Goal: Task Accomplishment & Management: Complete application form

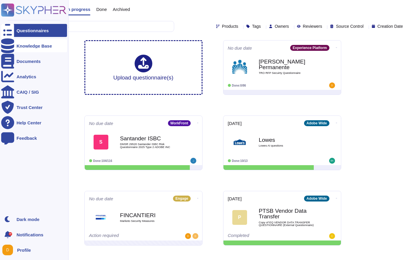
click at [13, 44] on div at bounding box center [7, 45] width 13 height 13
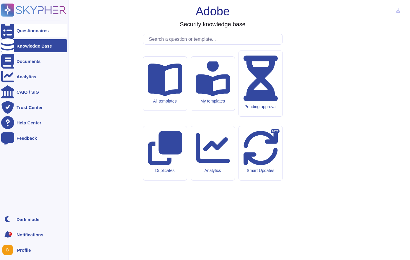
click at [16, 35] on div "Questionnaires" at bounding box center [34, 30] width 66 height 13
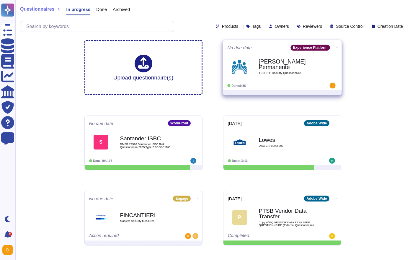
click at [280, 66] on b "[PERSON_NAME] Permanente" at bounding box center [289, 65] width 60 height 12
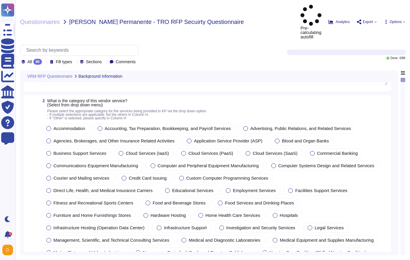
scroll to position [37, 0]
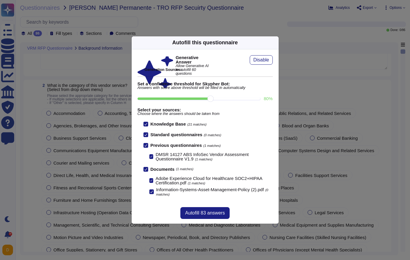
click at [146, 144] on icon at bounding box center [146, 145] width 3 height 3
click at [0, 0] on input "Previous questionnaires (1 matches)" at bounding box center [0, 0] width 0 height 0
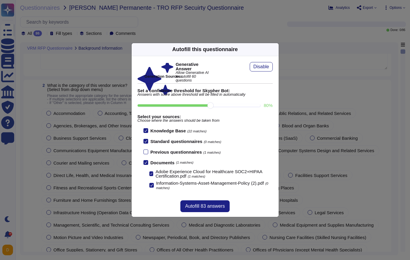
scroll to position [0, 0]
click at [193, 204] on span "Autofill 83 answers" at bounding box center [205, 206] width 40 height 5
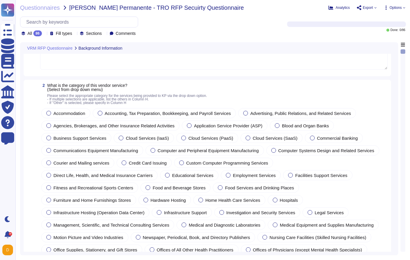
type textarea "Adobe Inc."
type textarea "1) Adobe Experience Platform: An open and extensible system designed to help br…"
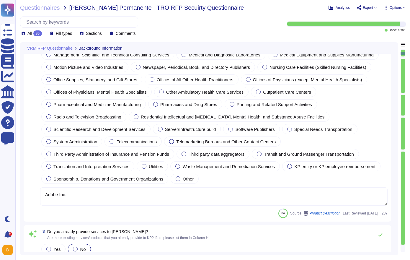
scroll to position [258, 0]
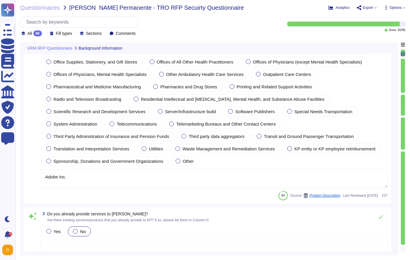
type textarea "Adobe's products and services' architecture diagrams, which include network dia…"
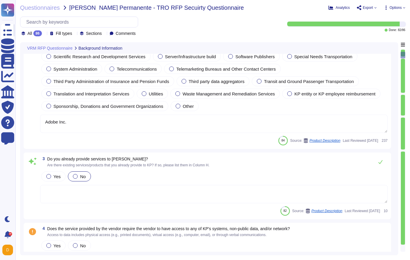
scroll to position [313, 0]
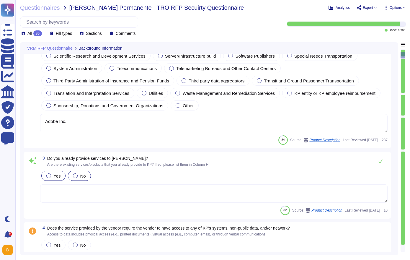
click at [51, 178] on label "Yes" at bounding box center [53, 175] width 14 height 5
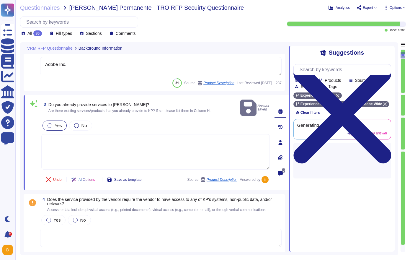
type textarea "Adobe services and products will have access to the following types of personal…"
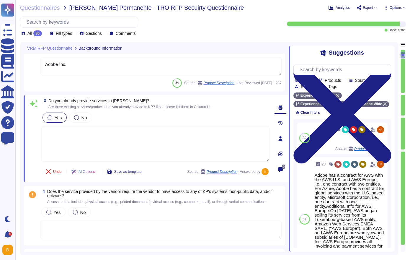
click at [195, 143] on textarea at bounding box center [155, 143] width 229 height 35
type textarea "Please review with your account Manager"
click at [69, 198] on span "Does the service provided by the vendor require the vendor to have access to an…" at bounding box center [159, 193] width 225 height 9
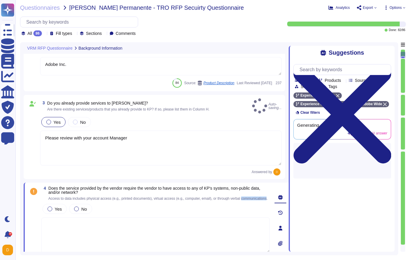
click at [69, 201] on span "Access to data includes physical access (e.g., printed documents), virtual acce…" at bounding box center [158, 199] width 220 height 4
click at [72, 195] on span "Does the service provided by the vendor require the vendor to have access to an…" at bounding box center [154, 190] width 212 height 9
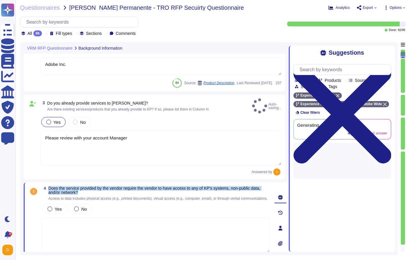
click at [72, 195] on span "Does the service provided by the vendor require the vendor to have access to an…" at bounding box center [154, 190] width 212 height 9
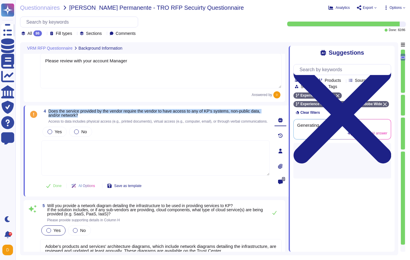
type textarea "Adobe services and products will have access to the following types of personal…"
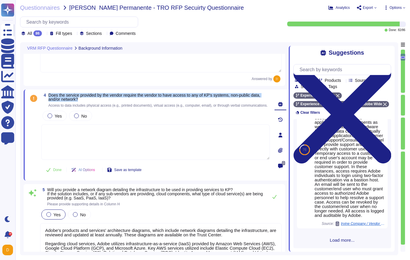
scroll to position [516, 0]
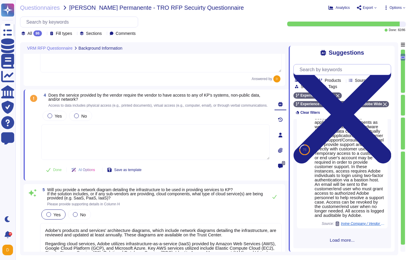
click at [338, 67] on input "text" at bounding box center [344, 69] width 94 height 10
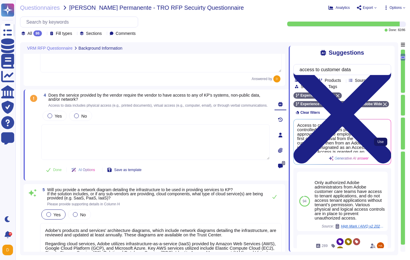
type input "access to customer data"
click at [380, 144] on button "Use" at bounding box center [380, 142] width 13 height 8
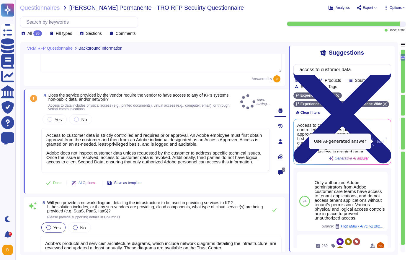
type textarea "Access to customer data is strictly controlled and requires prior approval. An …"
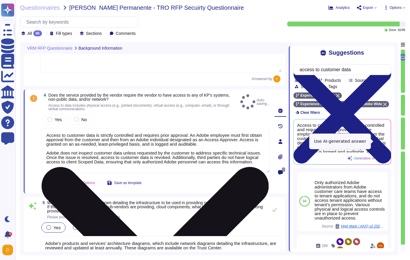
type textarea "Adobe services and products will have access to the following types of personal…"
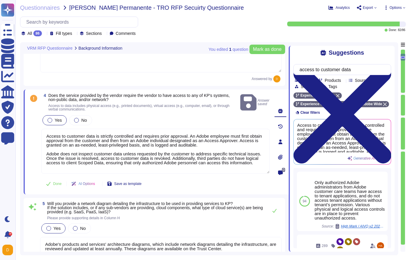
click at [57, 123] on span "Yes" at bounding box center [58, 120] width 7 height 5
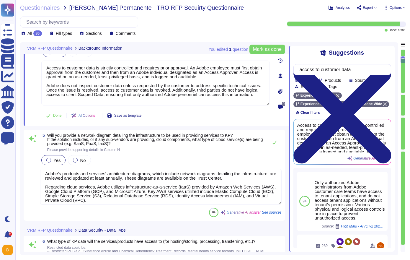
scroll to position [5, 0]
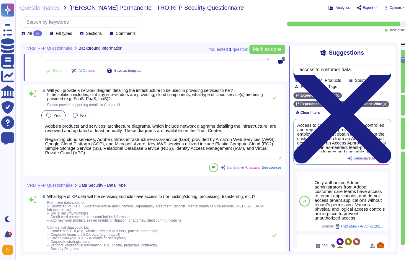
type textarea "The location of KP data being used by our company includes: - [GEOGRAPHIC_DATA]…"
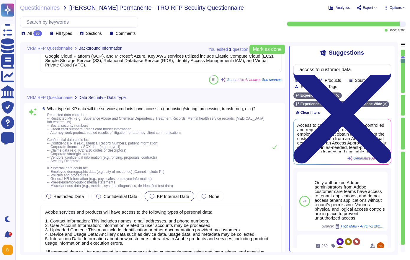
scroll to position [1, 0]
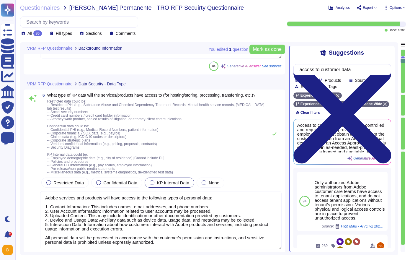
type textarea "Data is processed and stored in the U.S. and other countries, including regions…"
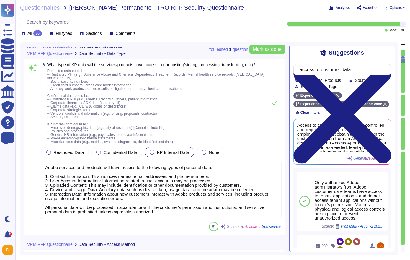
scroll to position [842, 0]
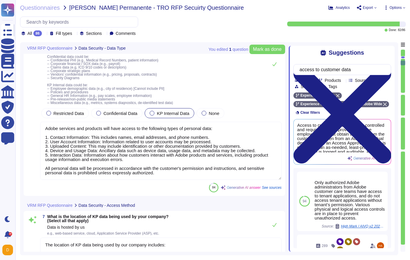
type textarea "Data is physically stored in the [GEOGRAPHIC_DATA] (US-East and [GEOGRAPHIC_DAT…"
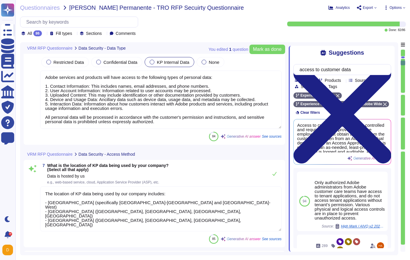
scroll to position [938, 0]
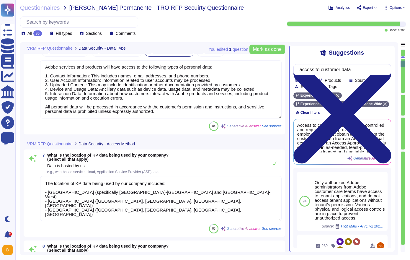
type textarea "User licensing and identity data are stored in the [GEOGRAPHIC_DATA] (US-East a…"
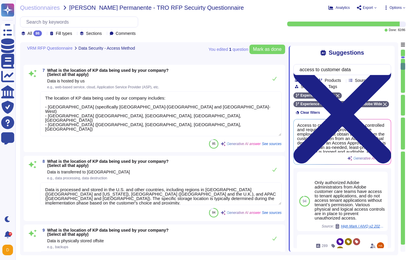
type textarea "User licensing and identity data are stored in the [GEOGRAPHIC_DATA] (US-East a…"
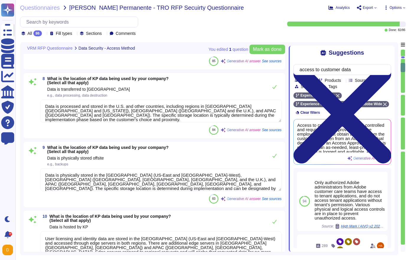
type textarea "User licensing and identity data are stored in the [GEOGRAPHIC_DATA] (US-East a…"
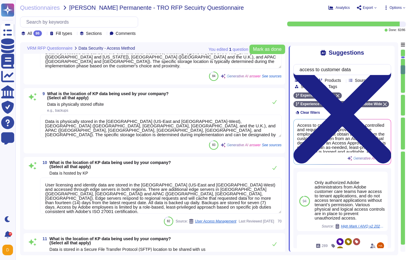
type textarea "User licensing and identity data are stored in the [GEOGRAPHIC_DATA] (US-East a…"
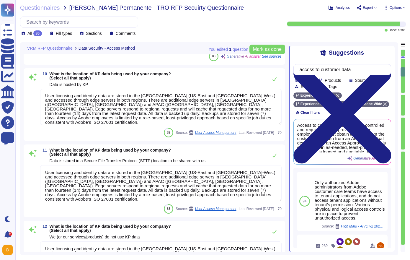
type textarea "Secure remote access to Adobe-operated networks uses 128-bit encryption or high…"
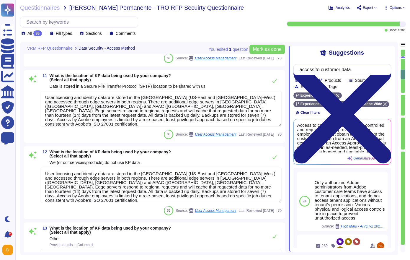
type textarea "Secure remote access to Adobe-operated networks uses 128-bit encryption or high…"
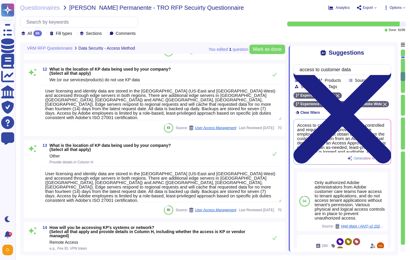
type textarea "Secure remote access to Adobe-operated networks uses 128-bit encryption or high…"
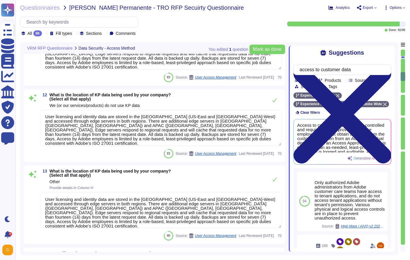
type textarea "Data is physically stored in the [GEOGRAPHIC_DATA] (US-East and [GEOGRAPHIC_DAT…"
type textarea "The location of KP data being used by our company includes: - [GEOGRAPHIC_DATA]…"
type textarea "Data is processed and stored in the U.S. and other countries, including regions…"
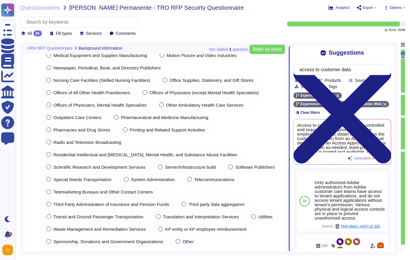
type textarea "Adobe Inc."
type textarea "Please review with your account Manager"
type textarea "Access to customer data is strictly controlled and requires prior approval. An …"
type textarea "Adobe's products and services' architecture diagrams, which include network dia…"
type textarea "Adobe services and products will have access to the following types of personal…"
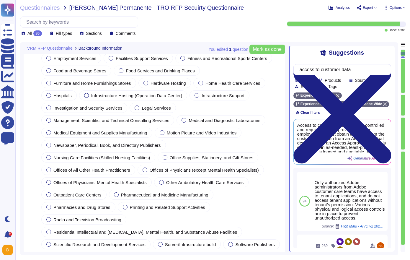
scroll to position [0, 0]
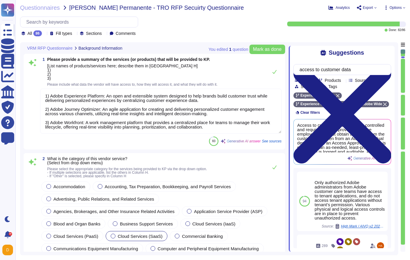
type textarea "1) Adobe Experience Platform: An open and extensible system designed to help br…"
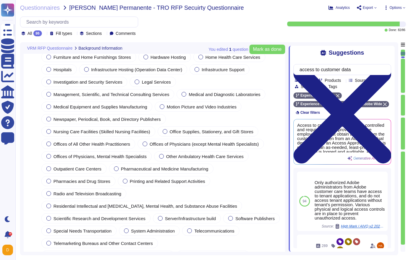
type textarea "Please review with your account Manager"
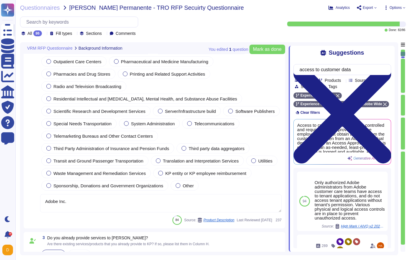
type textarea "Access to customer data is strictly controlled and requires prior approval. An …"
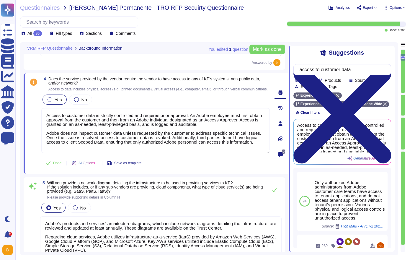
type textarea "Adobe's products and services' architecture diagrams, which include network dia…"
type textarea "Adobe services and products will have access to the following types of personal…"
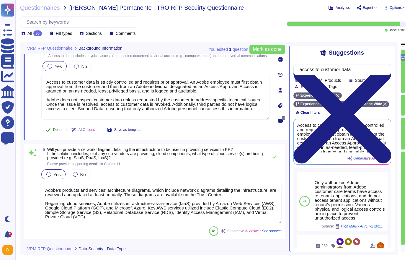
click at [48, 132] on icon at bounding box center [48, 129] width 5 height 5
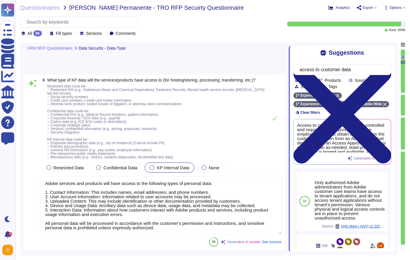
type textarea "The location of KP data being used by our company includes: - [GEOGRAPHIC_DATA]…"
type textarea "Data is processed and stored in the U.S. and other countries, including regions…"
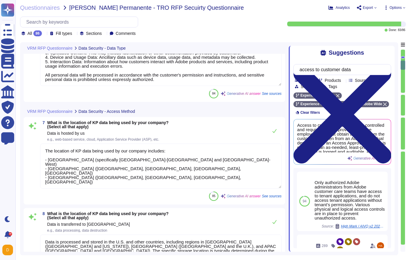
type textarea "Data is physically stored in the [GEOGRAPHIC_DATA] (US-East and [GEOGRAPHIC_DAT…"
type textarea "User licensing and identity data are stored in the [GEOGRAPHIC_DATA] (US-East a…"
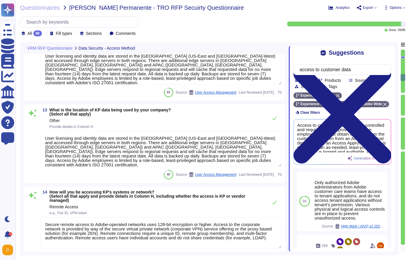
type textarea "User licensing and identity data are stored in the [GEOGRAPHIC_DATA] (US-East a…"
type textarea "Secure remote access to Adobe-operated networks uses 128-bit encryption or high…"
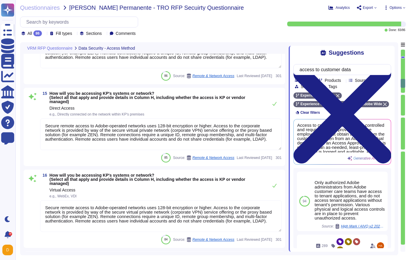
type textarea "At Adobe, the two corporate wireless networks are AdobeCorp and AdobeGuest. In …"
type textarea "Secure remote access to Adobe-operated networks uses 128-bit encryption or high…"
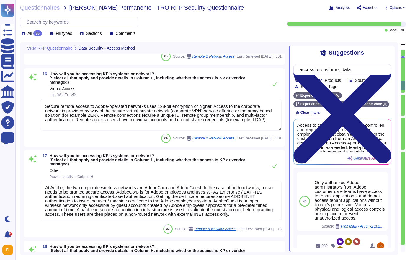
type textarea "Adobe utilizes the following technology assets to access data and/or systems: -…"
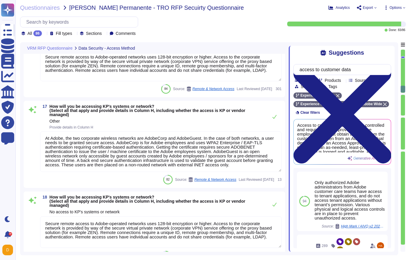
type textarea "Adobe utilizes the following technology assets to access data and/or systems: -…"
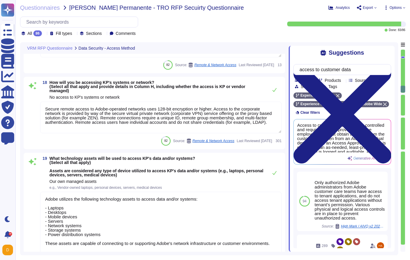
scroll to position [1906, 0]
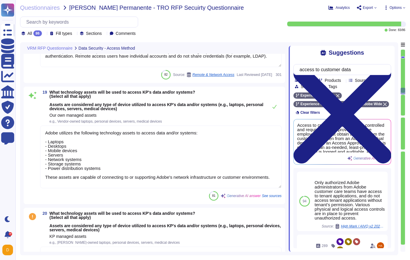
type textarea "Adobe had access controls in place to limit Adobe employee access to customer d…"
drag, startPoint x: 84, startPoint y: 184, endPoint x: 24, endPoint y: 129, distance: 81.8
click at [24, 129] on div "19 What technology assets will be used to access KP's data and/or systems? (Sel…" at bounding box center [155, 146] width 262 height 118
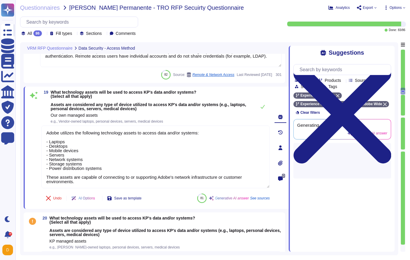
type textarea "N"
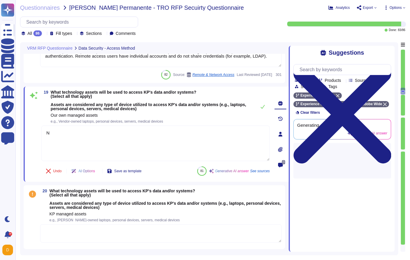
type textarea "Adobe had access controls in place to limit Adobe employee access to customer d…"
type textarea "N"
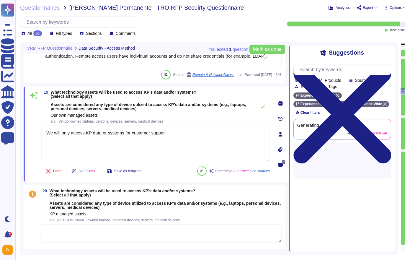
type textarea "We will only access KP data or systems for customer support"
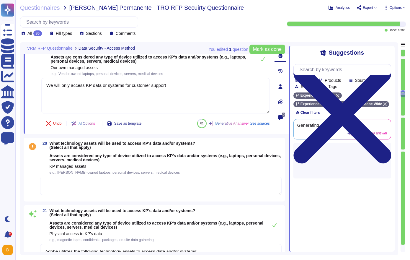
scroll to position [1974, 0]
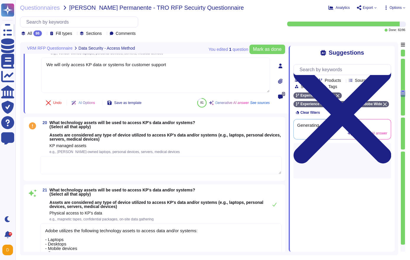
type textarea "Adobe has a follow the sun model for customer support in order to provide 24 x …"
type textarea "We will only access KP data or systems for customer support"
click at [106, 161] on textarea at bounding box center [161, 165] width 242 height 18
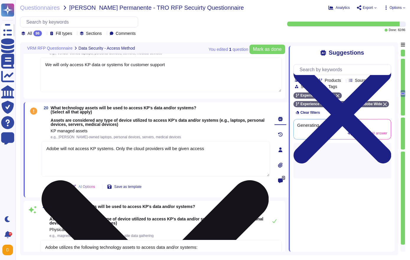
type textarea "Adobe will not access KP systems. Only the cloud providers will be given access."
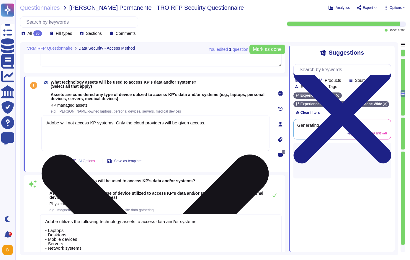
type textarea "Adobe has a follow the sun model for customer support in order to provide 24 x …"
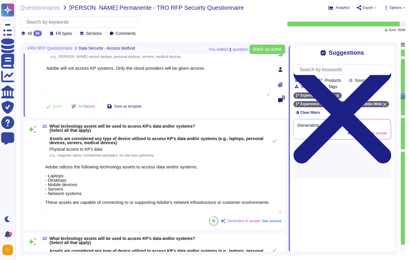
scroll to position [2057, 0]
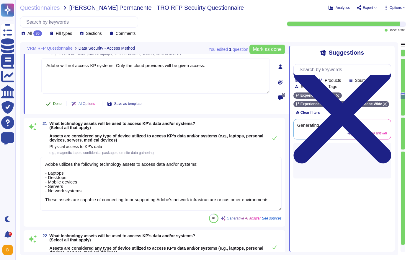
type textarea "Adobe will not access KP systems. Only the cloud providers will be given access."
click at [55, 101] on button "Done" at bounding box center [53, 104] width 25 height 12
drag, startPoint x: 97, startPoint y: 198, endPoint x: 24, endPoint y: 131, distance: 99.3
click at [24, 131] on div "21 What technology assets will be used to access KP's data and/or systems? (Sel…" at bounding box center [155, 172] width 262 height 109
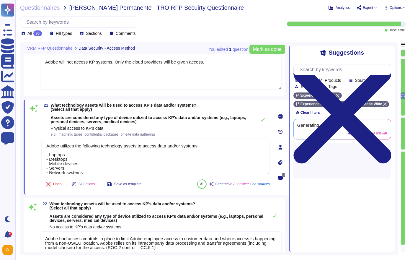
type textarea "Yes, we may use sub-processors to help deliver products and services. The prima…"
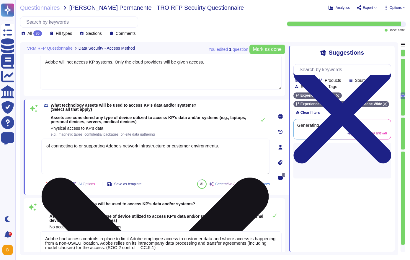
click at [83, 146] on textarea "of connecting to or supporting Adobe's network infrastructure or customer envir…" at bounding box center [155, 156] width 229 height 35
paste textarea "Adobe will not access KP systems. Only the cloud providers will be given acces"
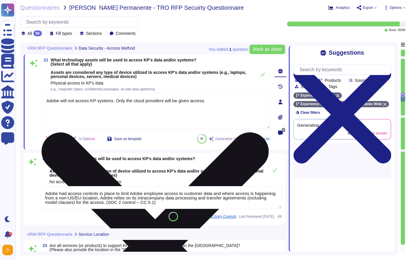
scroll to position [2115, 0]
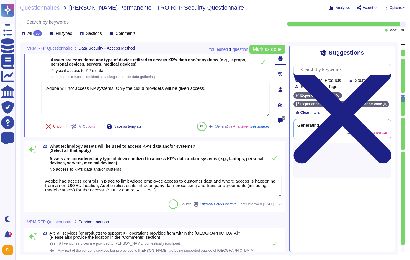
type textarea "Adobe will not access KP systems. Only the cloud providers will be given access."
click at [100, 190] on textarea "Adobe had access controls in place to limit Adobe employee access to customer d…" at bounding box center [161, 185] width 242 height 23
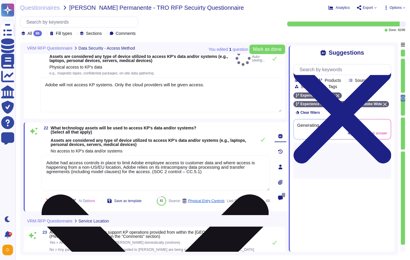
type textarea "Yes, we may use sub-processors to help deliver products and services. The prima…"
click at [100, 190] on textarea "Adobe had access controls in place to limit Adobe employee access to customer d…" at bounding box center [155, 172] width 229 height 35
paste textarea "will not access KP systems. Only the cloud providers will be given access."
type textarea "Adobe will not access KP systems. Only the cloud providers will be given access."
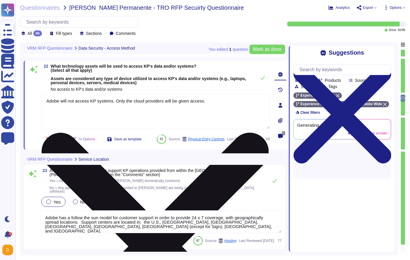
type textarea "Yes, Adobe has a documented third-party risk management program outlined in the…"
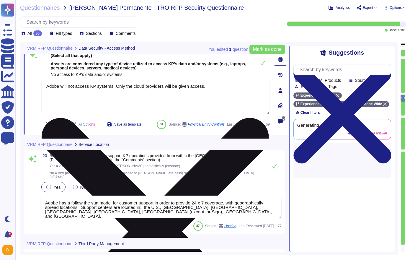
scroll to position [2207, 0]
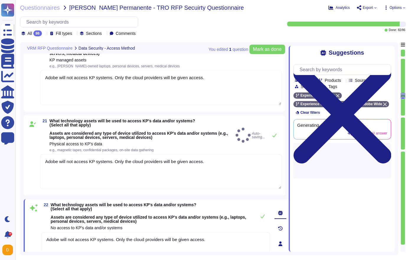
type textarea "Secure remote access to Adobe-operated networks uses 128-bit encryption or high…"
type textarea "We will only access KP data or systems for customer support"
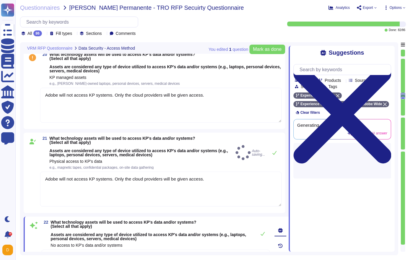
scroll to position [1960, 0]
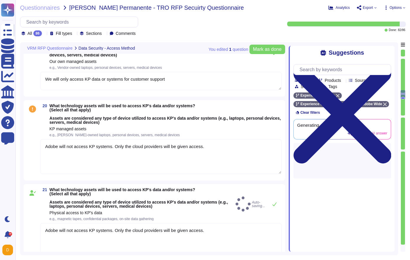
type textarea "At Adobe, the two corporate wireless networks are AdobeCorp and AdobeGuest. In …"
type textarea "Adobe will not access KP systems. Only the cloud providers will be given access."
click at [54, 144] on textarea "Adobe will not access KP systems. Only the cloud providers will be given access." at bounding box center [161, 156] width 242 height 35
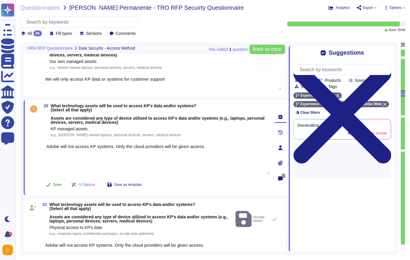
click at [49, 187] on icon at bounding box center [48, 184] width 5 height 5
click at [403, 55] on div at bounding box center [403, 53] width 4 height 7
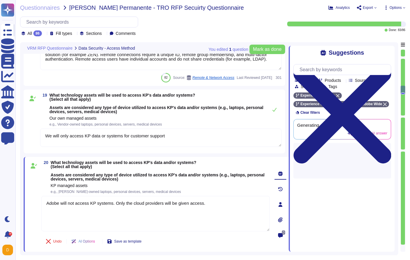
type textarea "Secure remote access to Adobe-operated networks uses 128-bit encryption or high…"
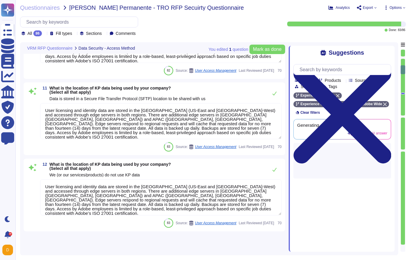
type textarea "The location of KP data being used by our company includes: - [GEOGRAPHIC_DATA]…"
type textarea "Data is processed and stored in the U.S. and other countries, including regions…"
type textarea "Data is physically stored in the [GEOGRAPHIC_DATA] (US-East and [GEOGRAPHIC_DAT…"
type textarea "User licensing and identity data are stored in the [GEOGRAPHIC_DATA] (US-East a…"
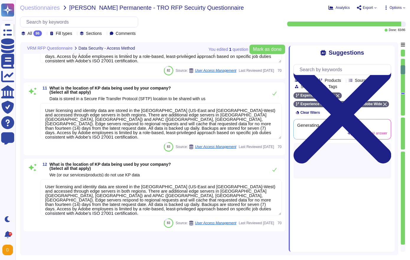
type textarea "User licensing and identity data are stored in the [GEOGRAPHIC_DATA] (US-East a…"
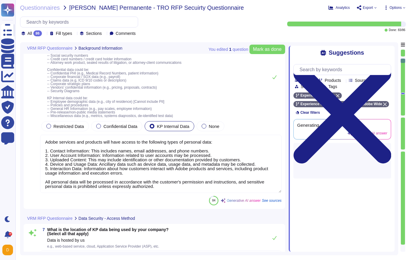
type textarea "Access to customer data is strictly controlled and requires prior approval. An …"
type textarea "Adobe's products and services' architecture diagrams, which include network dia…"
type textarea "Adobe services and products will have access to the following types of personal…"
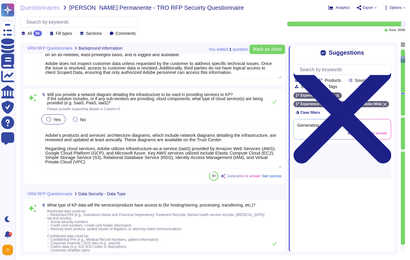
type textarea "Adobe Inc."
type textarea "Please review with your account Manager"
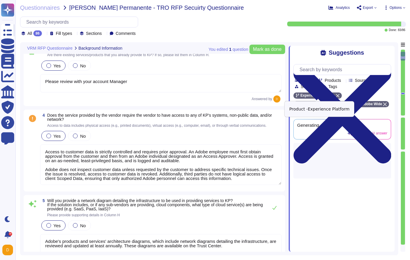
scroll to position [557, 0]
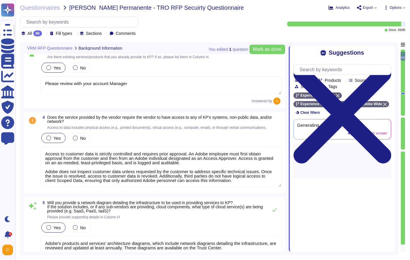
click at [53, 187] on textarea "Access to customer data is strictly controlled and requires prior approval. An …" at bounding box center [161, 167] width 242 height 40
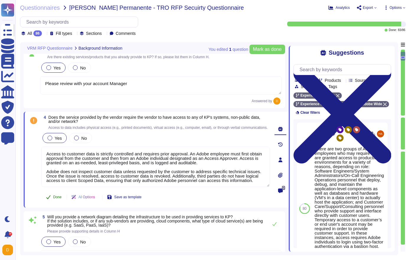
click at [57, 199] on span "Done" at bounding box center [57, 197] width 9 height 4
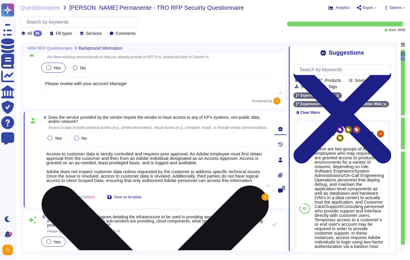
scroll to position [5, 0]
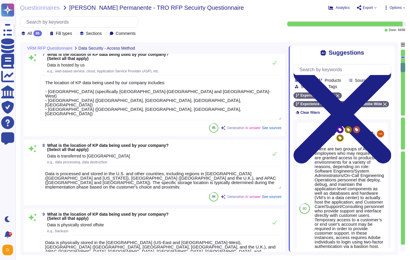
type textarea "The location of KP data being used by our company includes: - [GEOGRAPHIC_DATA]…"
type textarea "Data is processed and stored in the U.S. and other countries, including regions…"
type textarea "Data is physically stored in the [GEOGRAPHIC_DATA] (US-East and [GEOGRAPHIC_DAT…"
type textarea "User licensing and identity data are stored in the [GEOGRAPHIC_DATA] (US-East a…"
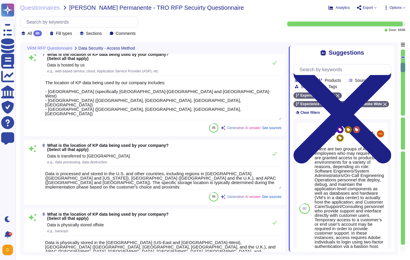
type textarea "User licensing and identity data are stored in the [GEOGRAPHIC_DATA] (US-East a…"
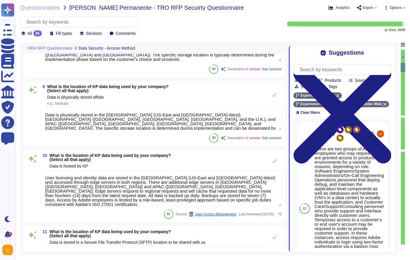
scroll to position [1, 0]
type textarea "User licensing and identity data are stored in the [GEOGRAPHIC_DATA] (US-East a…"
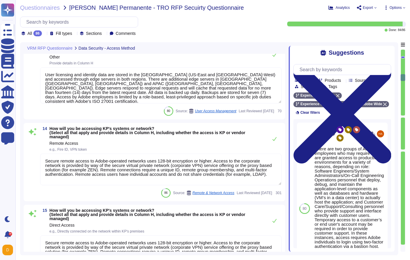
type textarea "Secure remote access to Adobe-operated networks uses 128-bit encryption or high…"
type textarea "At Adobe, the two corporate wireless networks are AdobeCorp and AdobeGuest. In …"
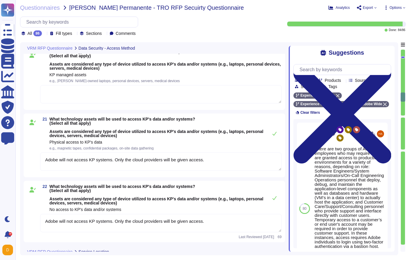
type textarea "We will only access KP data or systems for customer support"
type textarea "Adobe will not access KP systems. Only the cloud providers will be given access."
type textarea "Adobe has a follow the sun model for customer support in order to provide 24 x …"
type textarea "Yes, we may use sub-processors to help deliver products and services. The prima…"
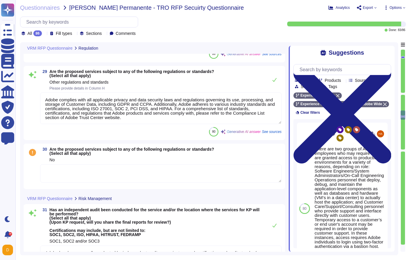
type textarea "The proposed services are subject to the [PERSON_NAME] Act (SOX) compliance, sp…"
type textarea "The proposed services are subject to the Payment Card Industry Data Security St…"
type textarea "Adobe complies with all applicable privacy and data security laws and regulatio…"
type textarea "Adobe has been annually evaluated by independent auditors against several certi…"
type textarea "An independent audit has been conducted for Adobe's services, specifically thro…"
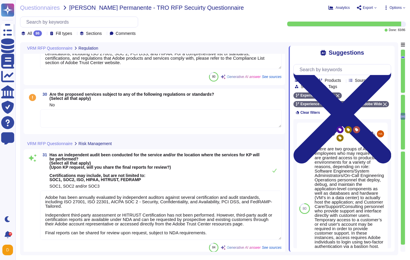
type textarea "An independent audit has been conducted for Adobe's services, specifically thro…"
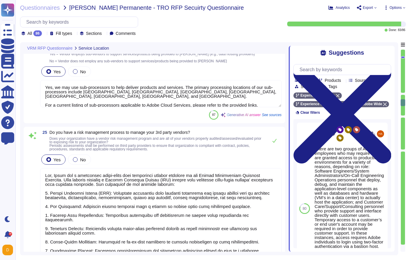
type textarea "Adobe has a follow the sun model for customer support in order to provide 24 x …"
type textarea "Yes, we may use sub-processors to help deliver products and services. The prima…"
type textarea "Yes, Adobe has a documented third-party risk management program outlined in the…"
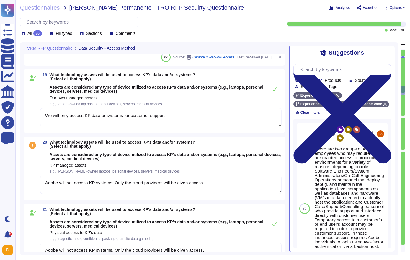
type textarea "Secure remote access to Adobe-operated networks uses 128-bit encryption or high…"
type textarea "At Adobe, the two corporate wireless networks are AdobeCorp and AdobeGuest. In …"
type textarea "Secure remote access to Adobe-operated networks uses 128-bit encryption or high…"
type textarea "We will only access KP data or systems for customer support"
type textarea "Adobe will not access KP systems. Only the cloud providers will be given access."
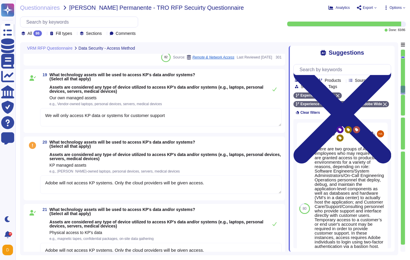
type textarea "Adobe will not access KP systems. Only the cloud providers will be given access."
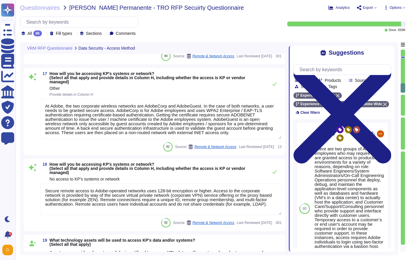
type textarea "Secure remote access to Adobe-operated networks uses 128-bit encryption or high…"
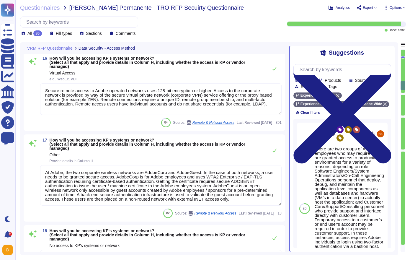
type textarea "Secure remote access to Adobe-operated networks uses 128-bit encryption or high…"
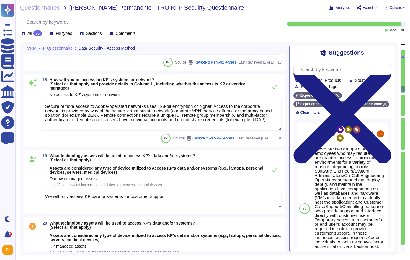
type textarea "Adobe will not access KP systems. Only the cloud providers will be given access."
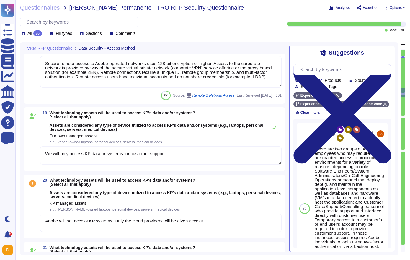
scroll to position [1898, 0]
type textarea "Adobe has a follow the sun model for customer support in order to provide 24 x …"
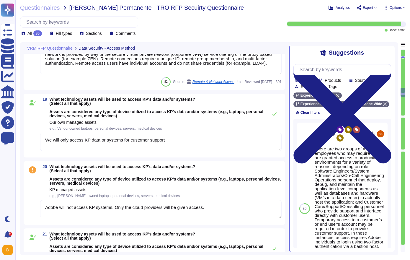
click at [79, 213] on textarea "Adobe will not access KP systems. Only the cloud providers will be given access." at bounding box center [161, 209] width 242 height 18
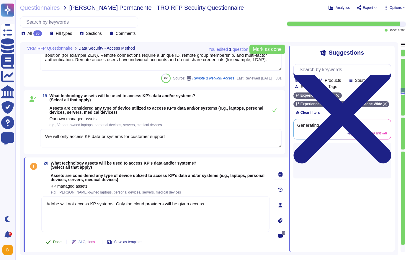
click at [55, 246] on button "Done" at bounding box center [53, 242] width 25 height 12
click at [155, 190] on span "e.g., [PERSON_NAME]-owned laptops, personal devices, servers, medical devices" at bounding box center [116, 192] width 131 height 4
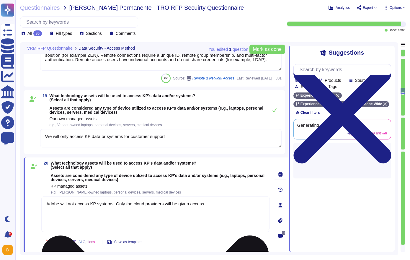
click at [158, 201] on textarea "Adobe will not access KP systems. Only the cloud providers will be given access." at bounding box center [155, 214] width 229 height 35
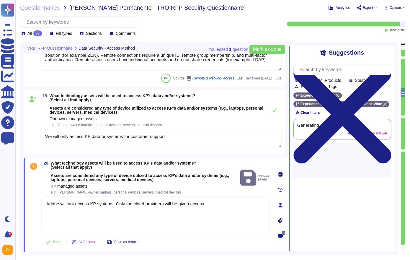
type textarea "Adobe has a follow the sun model for customer support in order to provide 24 x …"
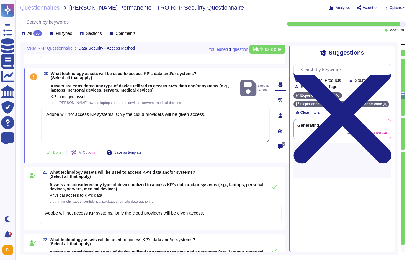
type textarea "Yes, we may use sub-processors to help deliver products and services. The prima…"
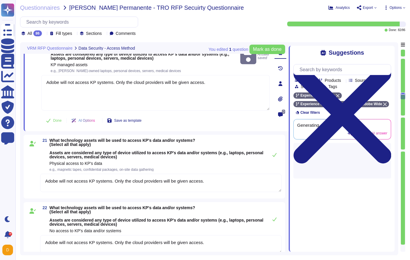
scroll to position [2016, 0]
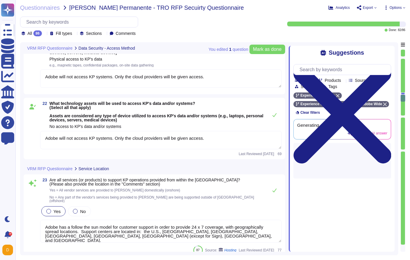
type textarea "Yes, Adobe has a documented third-party risk management program outlined in the…"
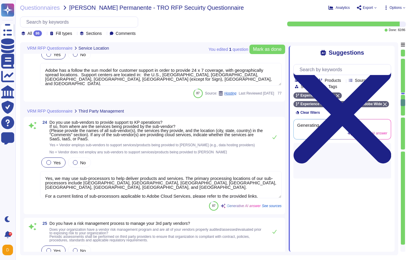
scroll to position [1, 0]
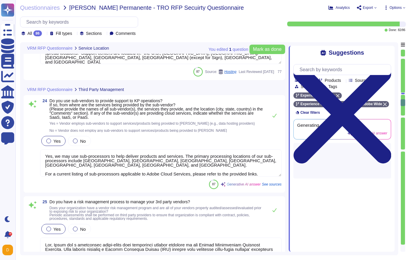
type textarea "The proposed services are subject to the Health Insurance Portability and Accou…"
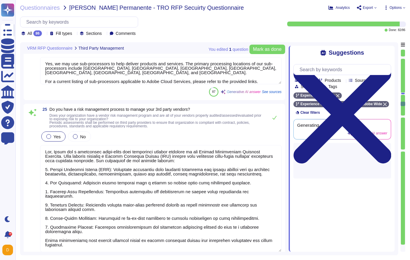
type textarea "The proposed services are subject to the [PERSON_NAME] Act (SOX) compliance, sp…"
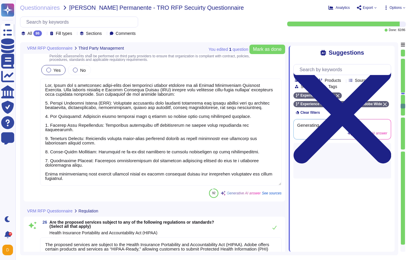
type textarea "The proposed services are subject to the Payment Card Industry Data Security St…"
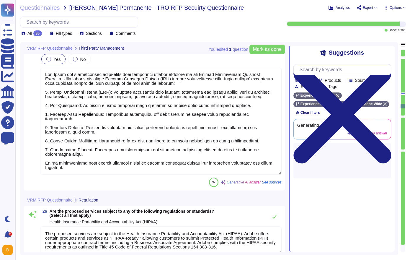
scroll to position [2446, 0]
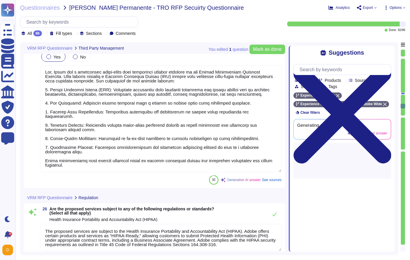
click at [83, 161] on textarea at bounding box center [161, 118] width 242 height 107
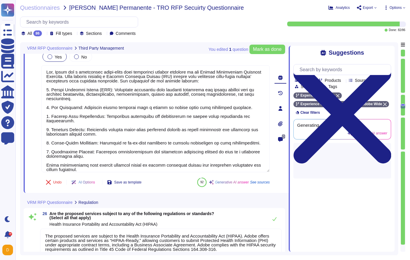
drag, startPoint x: 93, startPoint y: 169, endPoint x: 37, endPoint y: 160, distance: 56.5
click at [37, 160] on div "25 Do you have a risk management process to manage your 3rd party vendors? Does…" at bounding box center [149, 108] width 242 height 162
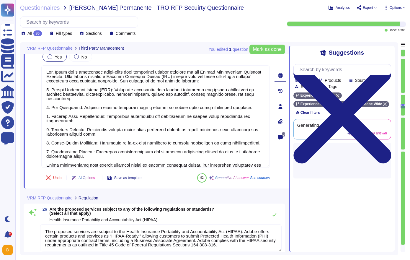
type textarea "Yes, Adobe has a documented third-party risk management program outlined in the…"
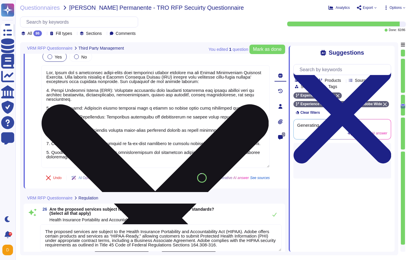
scroll to position [1, 0]
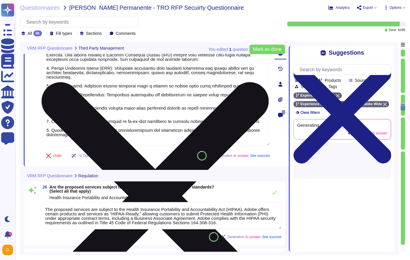
type textarea "Adobe complies with all applicable privacy and data security laws and regulatio…"
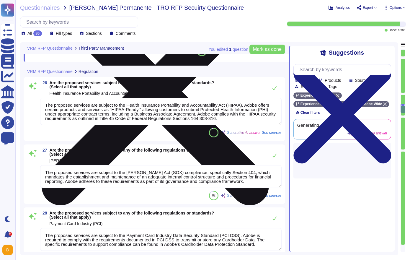
scroll to position [2574, 0]
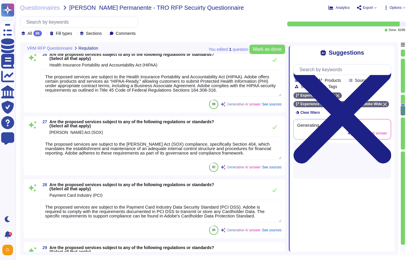
type textarea "Adobe has been annually evaluated by independent auditors against several certi…"
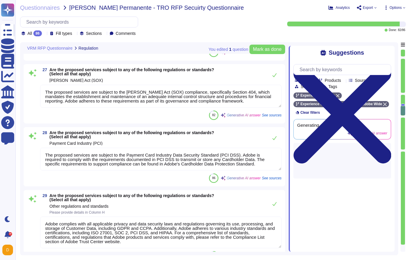
scroll to position [1, 0]
click at [103, 158] on textarea "The proposed services are subject to the Payment Card Industry Data Security St…" at bounding box center [161, 159] width 242 height 23
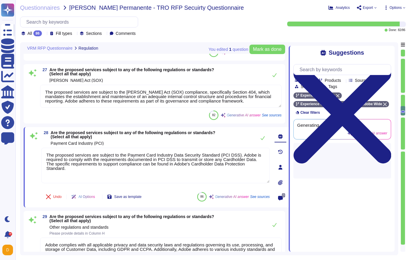
drag, startPoint x: 105, startPoint y: 168, endPoint x: 29, endPoint y: 133, distance: 83.3
click at [29, 133] on div "28 Are the proposed services subject to any of the following regulations or sta…" at bounding box center [149, 167] width 242 height 73
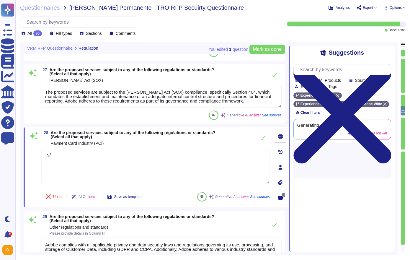
type textarea "N/A"
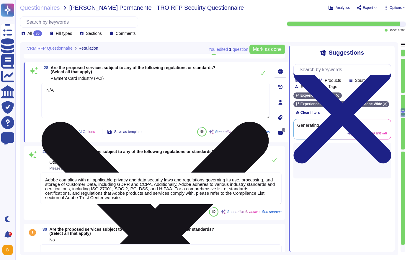
type textarea "An independent audit has been conducted for Adobe's services, specifically thro…"
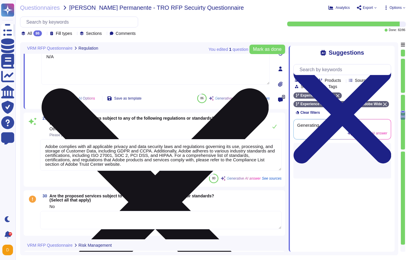
scroll to position [2745, 0]
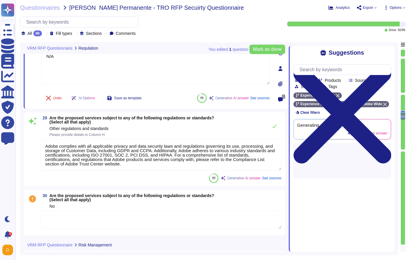
type textarea "N/A"
click at [88, 216] on textarea at bounding box center [161, 220] width 242 height 18
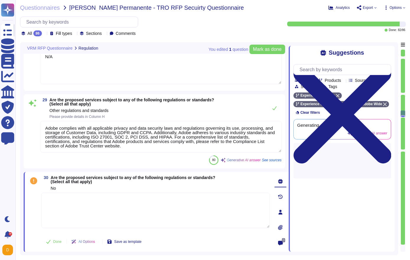
type textarea "An independent audit has been conducted for Adobe's services, specifically thro…"
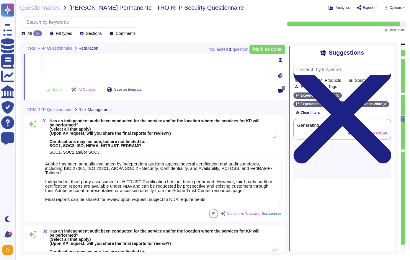
type textarea "An independent audit has been conducted for Adobe's services, specifically thro…"
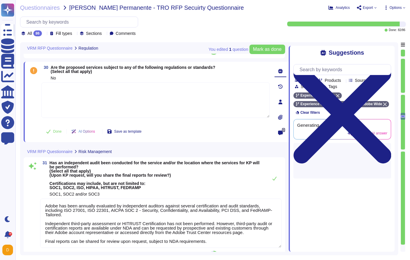
scroll to position [2851, 0]
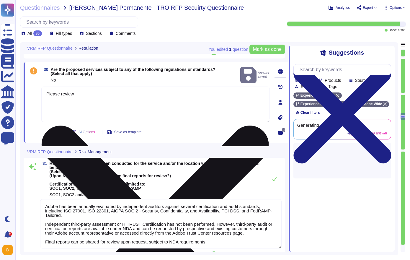
click at [121, 90] on textarea "Please review" at bounding box center [155, 104] width 229 height 35
paste textarea "[URL][DOMAIN_NAME]"
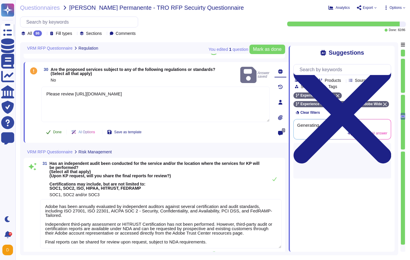
type textarea "Please review [URL][DOMAIN_NAME]"
click at [59, 130] on span "Done" at bounding box center [57, 132] width 9 height 4
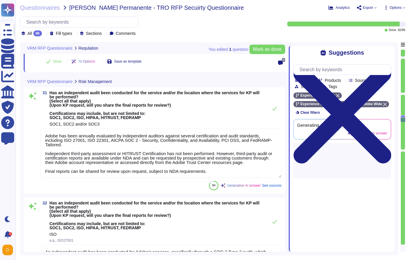
scroll to position [2923, 0]
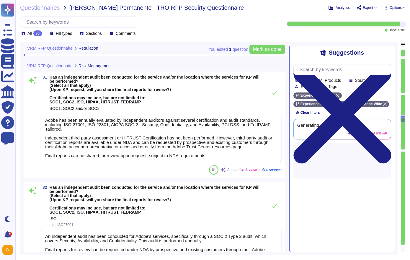
type textarea "Adobe has been annually evaluated by independent auditors against several certi…"
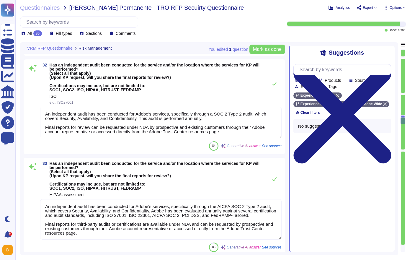
type textarea "Adobe has been annually evaluated by independent auditors against several certi…"
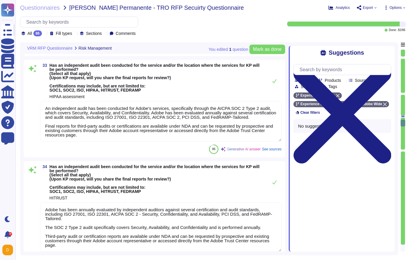
type textarea "Yes, risk assessments are performed annually to determine compliance with polic…"
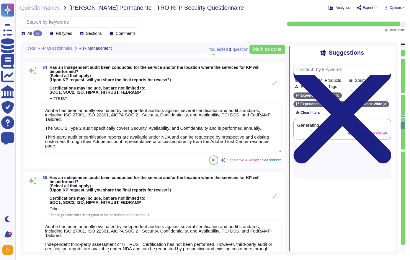
scroll to position [3241, 0]
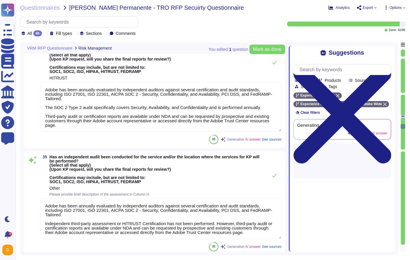
type textarea "Adobe supports integration with Microsoft Azure Active Directory and Google Wor…"
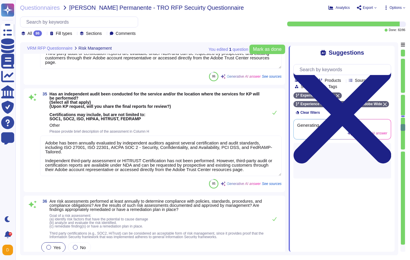
scroll to position [3326, 0]
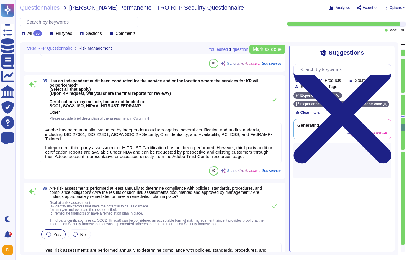
type textarea "Adobe products enforce the use of secure protocols by requiring TLS 1.2 as the …"
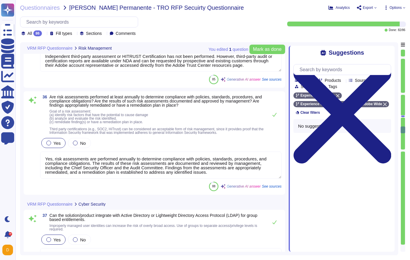
scroll to position [3425, 0]
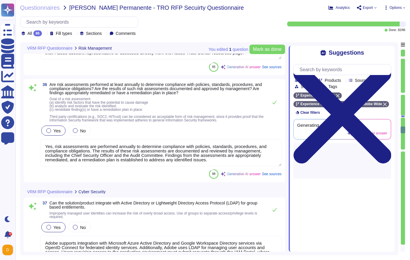
type textarea "KP data will be stored in a KP-dedicated database, as customer data is logicall…"
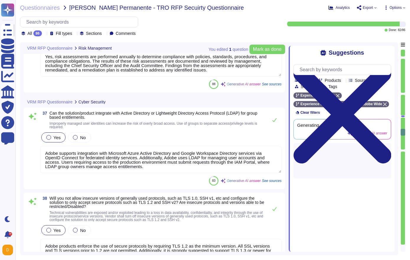
type textarea "Adobe implements strong tenant isolation security and control capabilities with…"
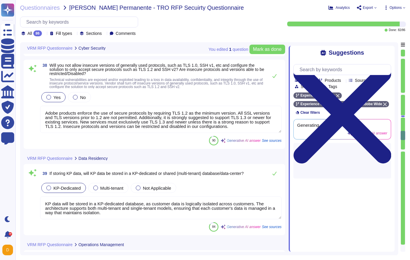
type textarea "Adobe does not provision virtualization as part of the Adobe Services."
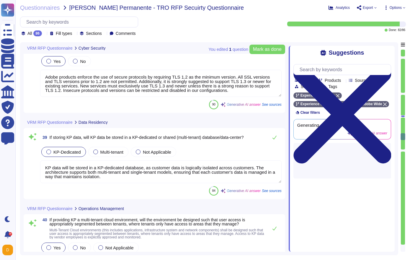
scroll to position [3684, 0]
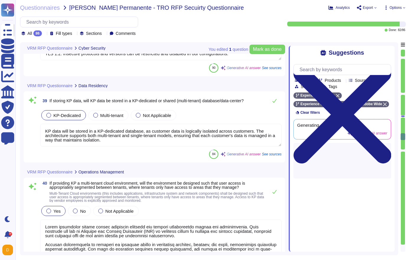
type textarea "Access to KP's network and data will be logically isolated from the vendor corp…"
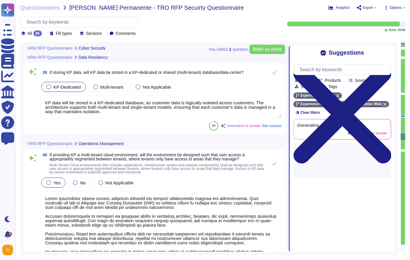
scroll to position [3748, 0]
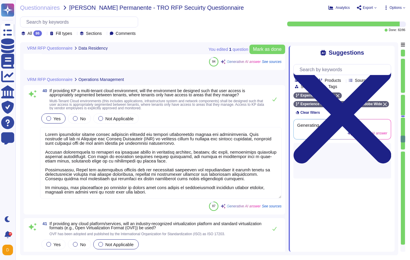
type textarea "Network segregation is implemented and maintained for groups of information sys…"
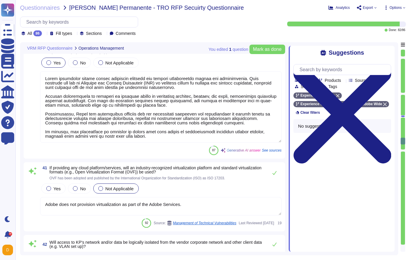
scroll to position [3856, 0]
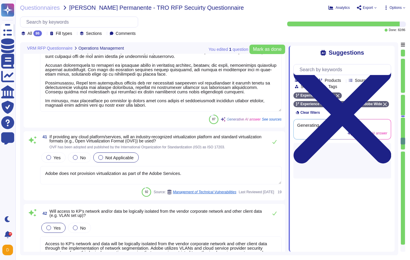
type textarea "Firewalls are implemented to manage network traffic and ensure that all inbound…"
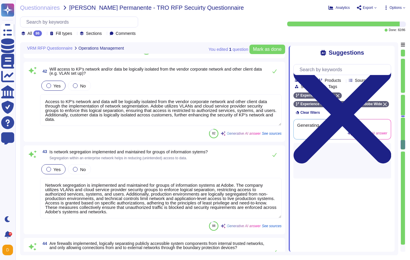
scroll to position [1, 0]
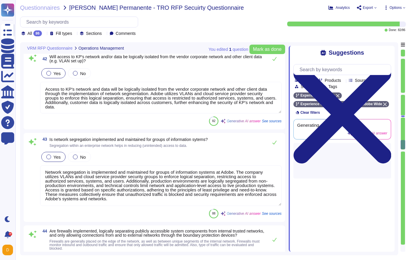
type textarea "Yes, strong cryptographic mechanisms are in place to protect the confidentialit…"
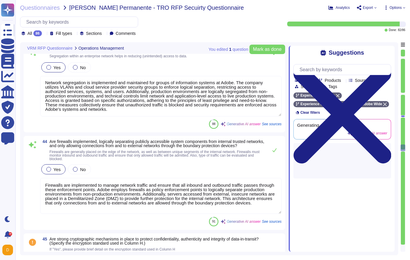
type textarea "Yes, formal processes for change management are in place at Adobe. The change m…"
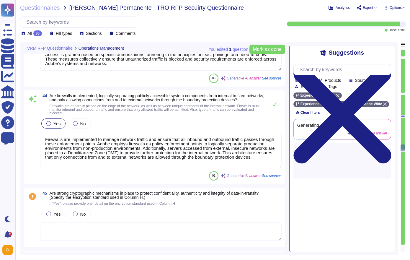
scroll to position [4173, 0]
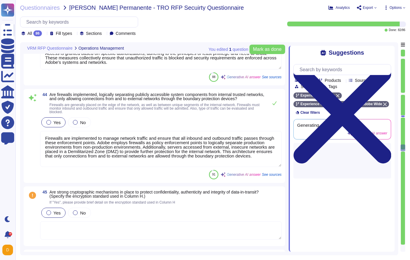
click at [50, 215] on div at bounding box center [48, 212] width 5 height 5
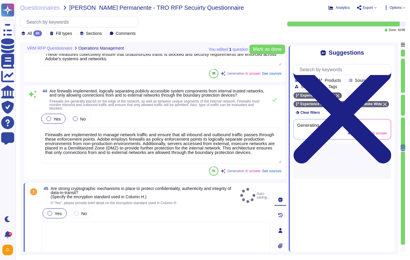
type textarea "Yes, formal processes for change management are in place at Adobe. The change m…"
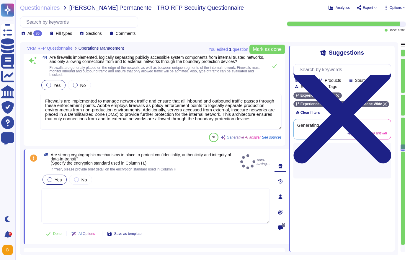
scroll to position [4223, 0]
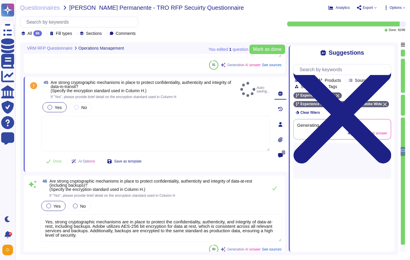
type textarea "Yes, Adobe has a documented and implemented patch management process governed b…"
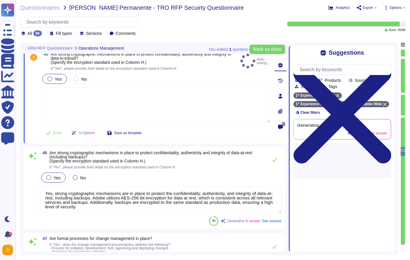
scroll to position [4312, 0]
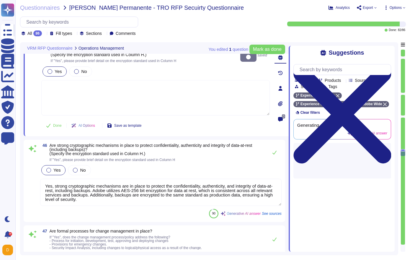
click at [215, 91] on textarea at bounding box center [155, 97] width 229 height 35
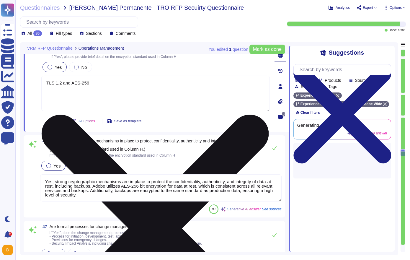
click at [61, 93] on textarea "TLS 1.2 and AES-256" at bounding box center [155, 93] width 229 height 35
click at [133, 94] on textarea "TLS 1.2 for data in transit and AES-256" at bounding box center [155, 93] width 229 height 35
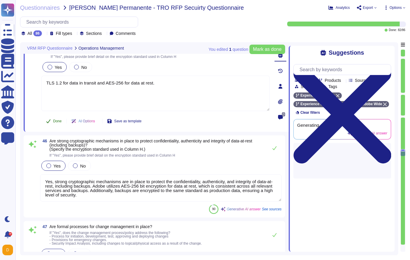
type textarea "TLS 1.2 for data in transit and AES-256 for data at rest."
click at [59, 123] on span "Done" at bounding box center [57, 121] width 9 height 4
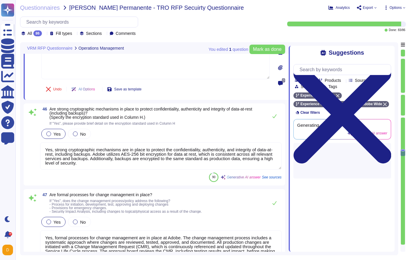
type textarea "Secure coding techniques and security engineering principles are integral to Ad…"
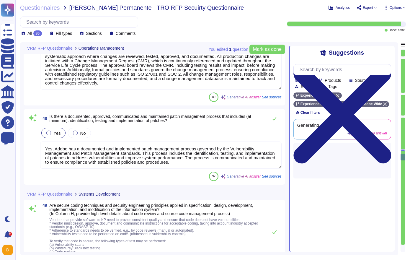
scroll to position [1, 0]
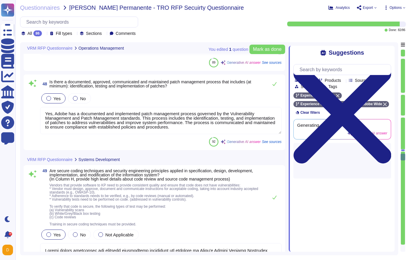
type textarea "Adobe has deployed anti-malware and anti-virus solutions on all workstations an…"
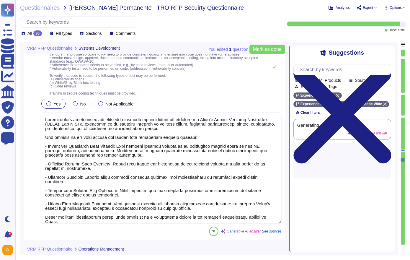
scroll to position [4683, 0]
type textarea "Adobe does not rely on one specific data loss protection (DLP) tool but instead…"
drag, startPoint x: 69, startPoint y: 220, endPoint x: 31, endPoint y: 204, distance: 41.1
click at [31, 204] on div "49 Are secure coding techniques and security engineering principles applied in …" at bounding box center [154, 136] width 255 height 198
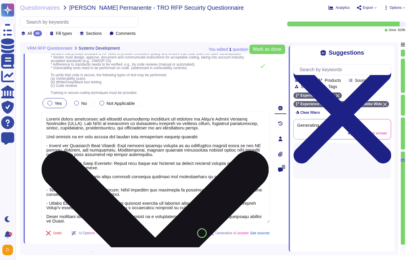
click at [85, 215] on textarea at bounding box center [155, 167] width 229 height 111
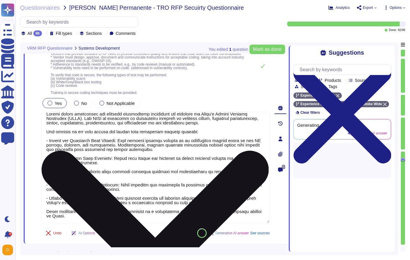
drag, startPoint x: 86, startPoint y: 220, endPoint x: 43, endPoint y: 215, distance: 43.1
click at [43, 215] on textarea at bounding box center [155, 167] width 229 height 111
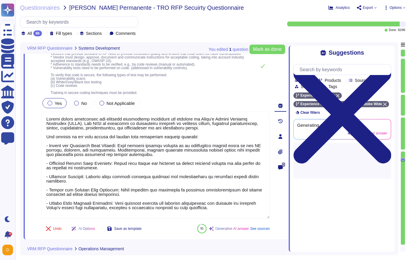
type textarea "Secure coding techniques and security engineering principles are integral to Ad…"
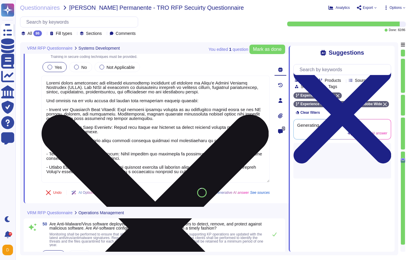
scroll to position [4720, 0]
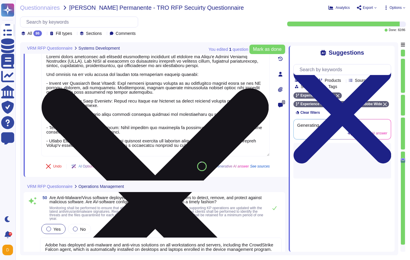
type textarea "Yes, vulnerability assessments and scans are performed periodically. Adobe cond…"
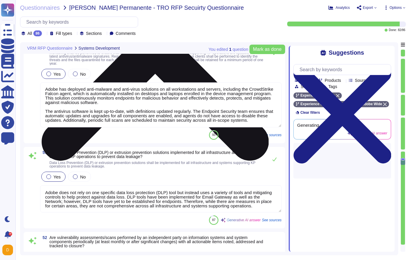
scroll to position [4972, 0]
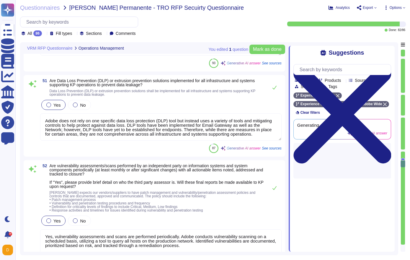
type textarea "Yes, penetration tests are performed annually by approved third-party security …"
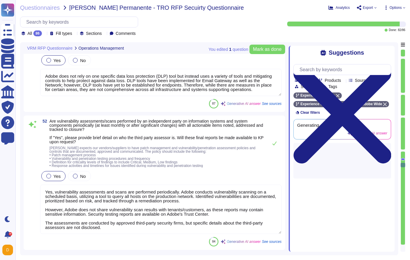
scroll to position [1, 0]
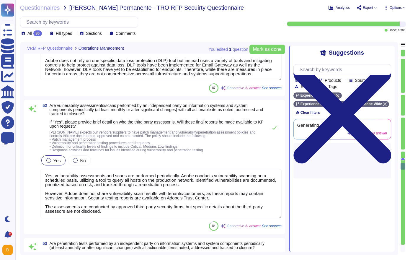
type textarea "Yes, Adobe has established and maintains a Data Backup and Restore Standard tha…"
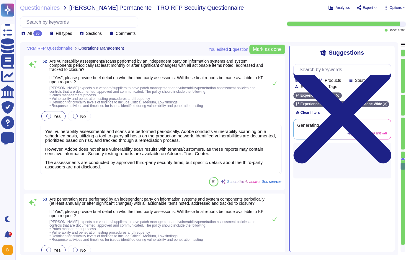
scroll to position [5075, 0]
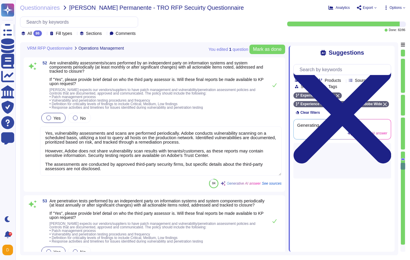
click at [126, 158] on textarea "Yes, vulnerability assessments and scans are performed periodically. Adobe cond…" at bounding box center [161, 150] width 242 height 49
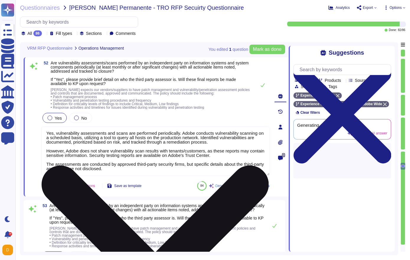
type textarea "Yes, Adobe has established and maintains a Data Backup and Restore Standard tha…"
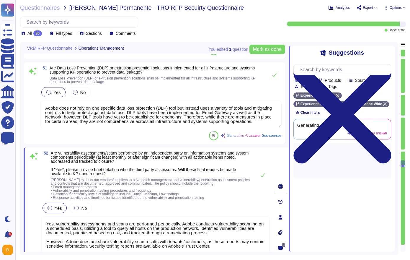
scroll to position [1, 0]
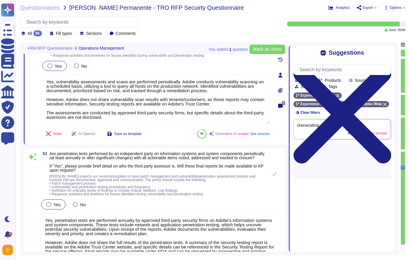
type textarea "Yes, Adobe has established and maintains a Data Backup and Restore Standard tha…"
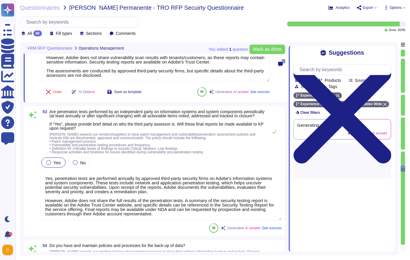
type textarea "Adobe has a comprehensive monitoring system in place designed to detect and pre…"
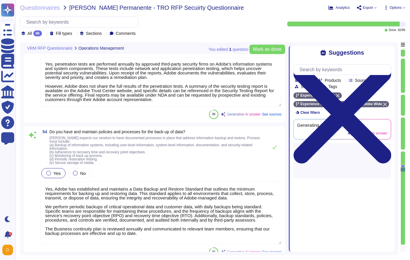
type textarea "Adobe employs security activity and log monitoring across all applicable device…"
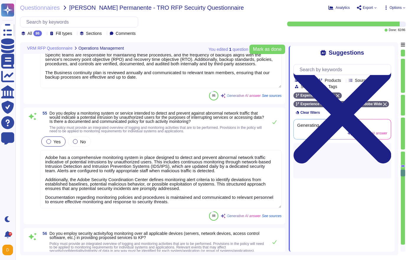
type textarea "Yes, Adobe has a documented, approved, and implemented access control policy th…"
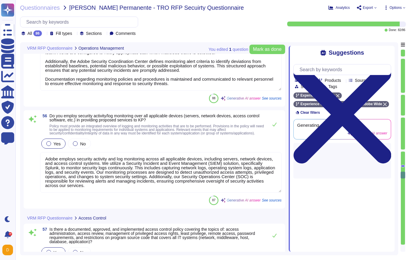
type textarea "Yes, multi-factor authentication (MFA) is implemented for remote access to Adob…"
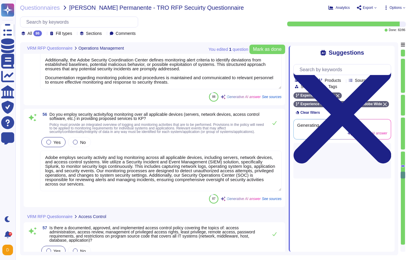
click at [171, 158] on textarea "Adobe employs security activity and log monitoring across all applicable device…" at bounding box center [161, 171] width 242 height 40
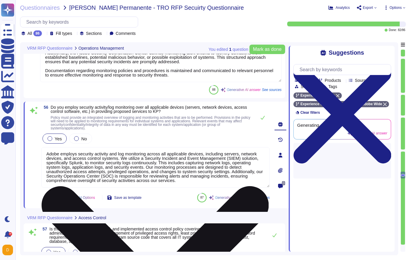
type textarea "Yes, multi-factor authentication (MFA) is implemented for remote access to Adob…"
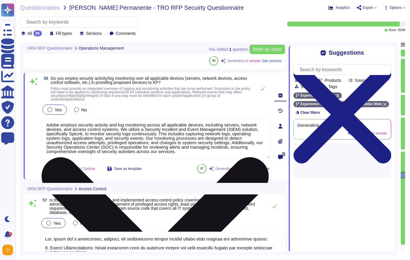
scroll to position [5584, 0]
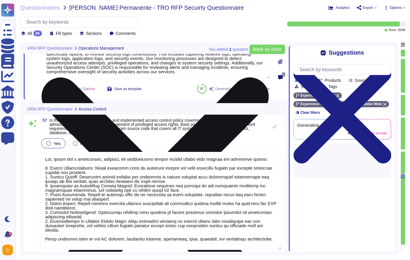
type textarea "There are two groups of Adobe employees who may require and are granted access …"
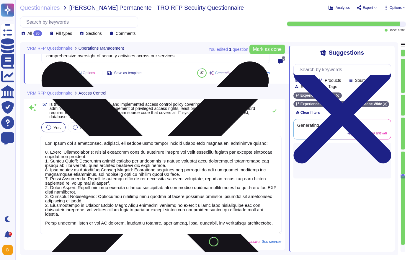
scroll to position [5676, 0]
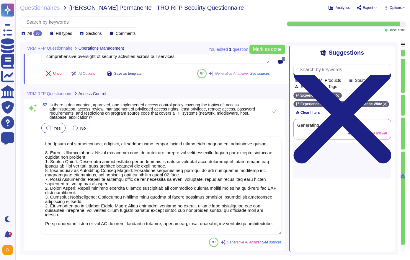
drag, startPoint x: 94, startPoint y: 230, endPoint x: 47, endPoint y: 219, distance: 48.2
click at [47, 219] on textarea at bounding box center [161, 186] width 242 height 98
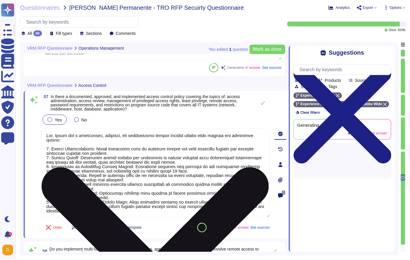
type textarea "Yes, Adobe has a documented, approved, and implemented access control policy th…"
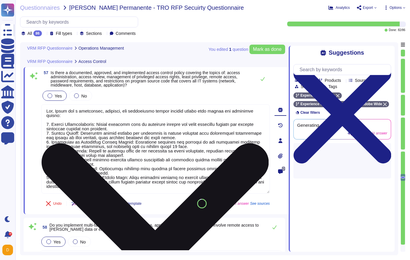
type textarea "Yes, Adobe utilizes a follow the sun model for customer support, which involves…"
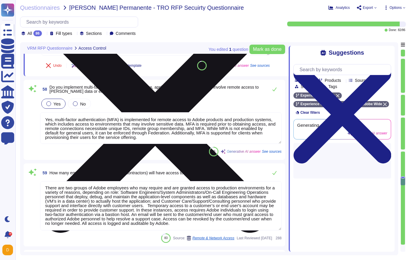
type textarea "Yes, Adobe has a documented, approved, and implemented access control policy th…"
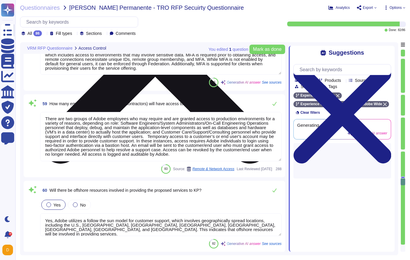
type textarea "Third Parties do not have logical access to client Scoped Data. Refer to the Te…"
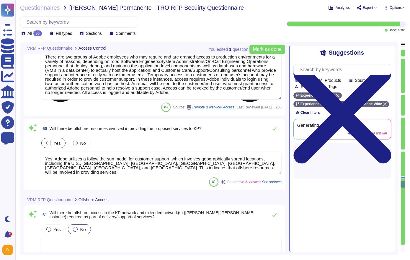
type textarea "Services or subcontracted services to KP will be provided from offshore locatio…"
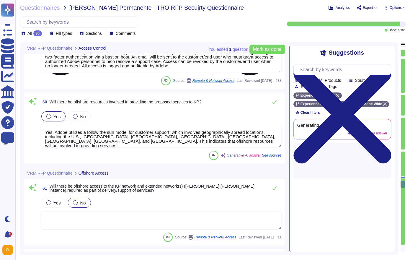
scroll to position [5999, 0]
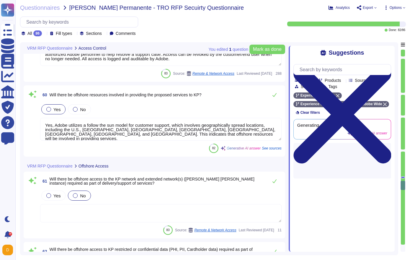
click at [96, 215] on textarea at bounding box center [161, 213] width 242 height 18
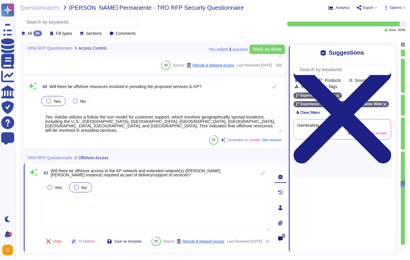
type textarea "Services or subcontracted services to KP will be provided from offshore locatio…"
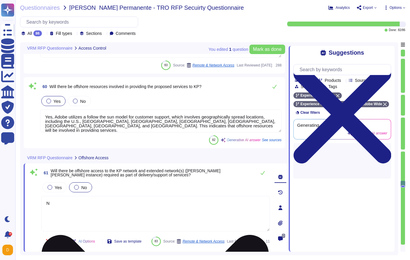
type textarea "N"
type textarea "No"
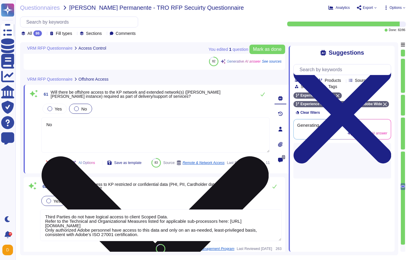
type textarea "Adobe has a follow the sun model for customer support in order to provide 24 x …"
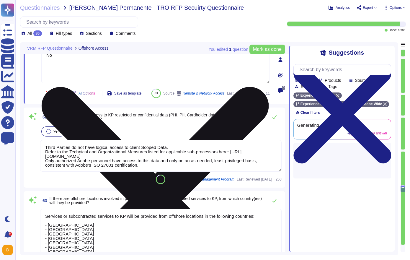
type textarea "Adobe has a follow the sun model for customer support in order to provide 24 x …"
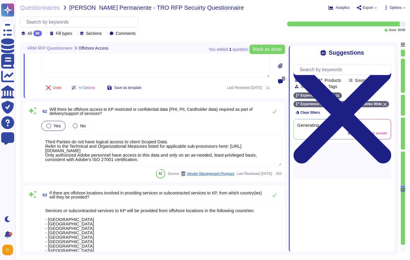
type textarea "No"
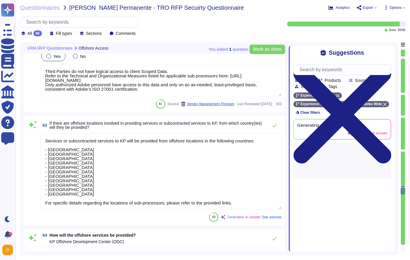
type textarea "Offshore services will be provided through Adobe Software Ireland Limited for c…"
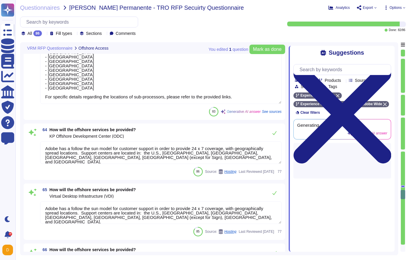
type textarea "Yes, Adobe has established an asset management process that supports the lifecy…"
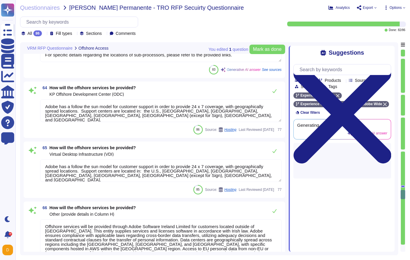
type textarea "Adobe has established a comprehensive media sanitization and disposal policy to…"
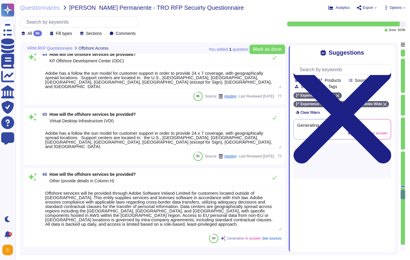
scroll to position [6389, 0]
click at [157, 141] on textarea "Adobe has a follow the sun model for customer support in order to provide 24 x …" at bounding box center [161, 137] width 242 height 23
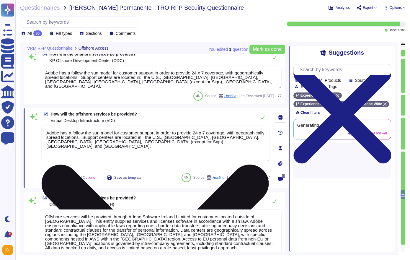
type textarea "Adobe has established a comprehensive media sanitization and disposal policy to…"
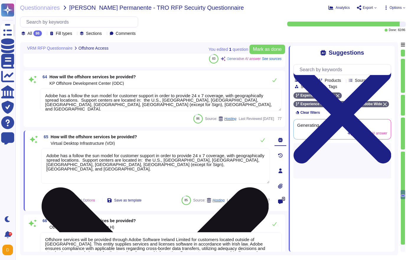
scroll to position [6362, 0]
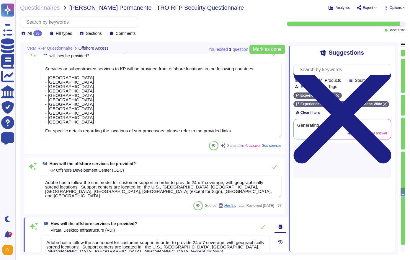
type textarea "No"
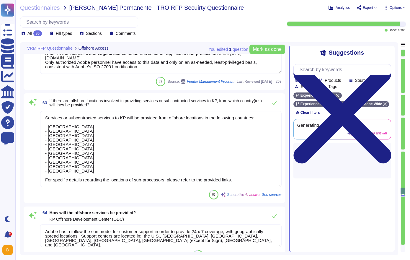
scroll to position [6204, 0]
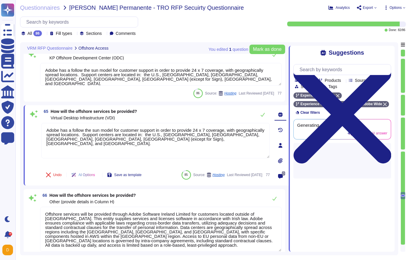
type textarea "Yes, Adobe has established an asset management process that supports the lifecy…"
type textarea "Adobe has established a comprehensive media sanitization and disposal policy to…"
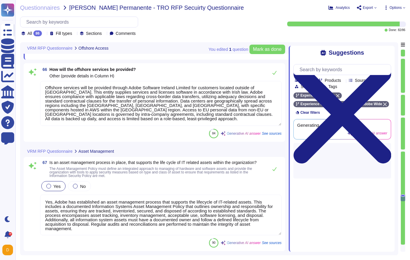
scroll to position [6490, 0]
click at [136, 118] on textarea "Offshore services will be provided through Adobe Software Ireland Limited for c…" at bounding box center [161, 102] width 242 height 45
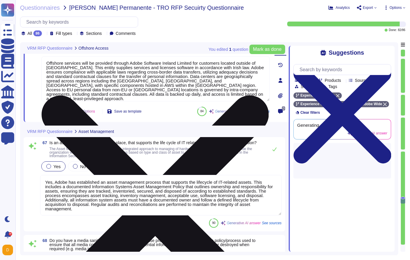
drag, startPoint x: 233, startPoint y: 97, endPoint x: 52, endPoint y: 67, distance: 183.8
click at [51, 67] on textarea "Offshore services will be provided through Adobe Software Ireland Limited for c…" at bounding box center [155, 78] width 229 height 45
click at [59, 71] on textarea "Offshore services will be provided through Adobe Software Ireland Limited for c…" at bounding box center [155, 78] width 229 height 45
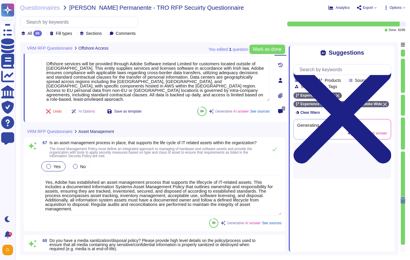
drag, startPoint x: 238, startPoint y: 95, endPoint x: -15, endPoint y: 34, distance: 260.2
click at [0, 34] on html "Questionnaires Knowledge Base Documents Analytics CAIQ / SIG Trust Center Help …" at bounding box center [205, 130] width 410 height 260
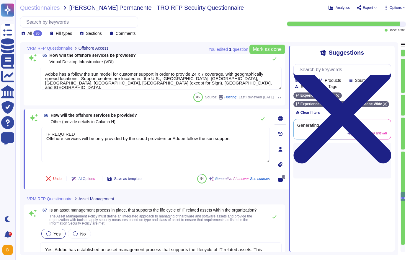
type textarea "IF REQUIRED Offshore services will be only provided by the cloud providers or A…"
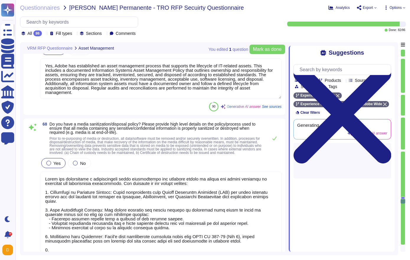
type textarea "Yes, Adobe has a documented Business Continuity Plan (BCP) that is periodically…"
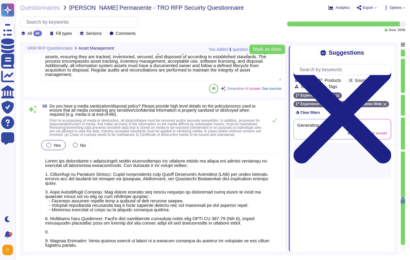
scroll to position [1, 0]
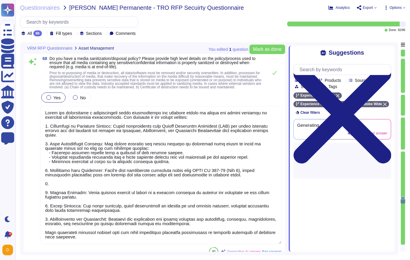
type textarea "Yes, Adobe has a documented Disaster Recovery Plan (DRP) that is applicable to …"
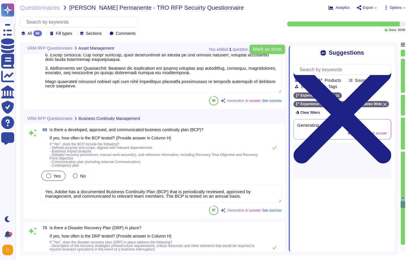
type textarea "Yes, Adobe has an approved and documented Information Security Policy that is c…"
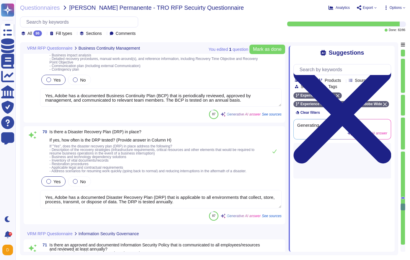
scroll to position [6913, 0]
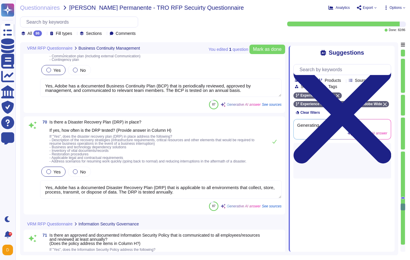
type textarea "Yes, Adobe has documented Human Resources policies and standards that provide g…"
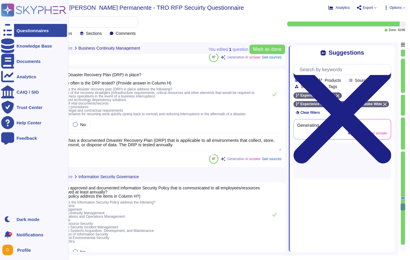
scroll to position [6964, 0]
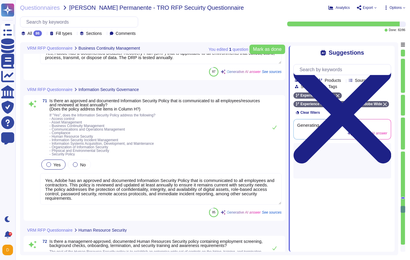
type textarea "Yes, Adobe has a documented, approved, and communicated Physical Security Polic…"
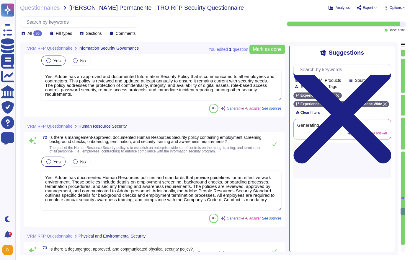
type textarea "Yes, Adobe has a documented and approved incident response plan in place. This …"
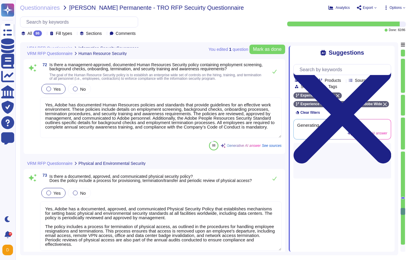
type textarea "Adobe has not experienced any losses or breaches in the last two years that res…"
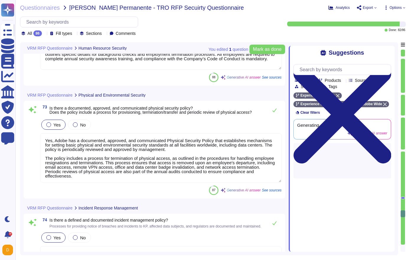
scroll to position [1, 0]
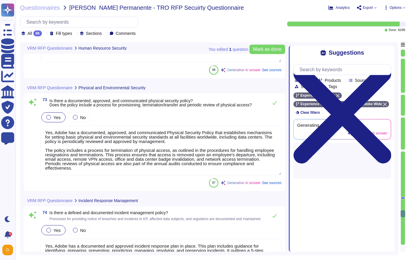
type textarea "No, Adobe has not experienced any security incidents that impacted customer dat…"
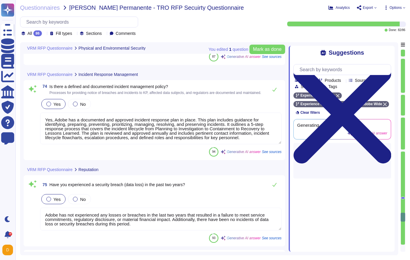
type textarea "Adobe will notify customers of a confirmed personal data breach according to ap…"
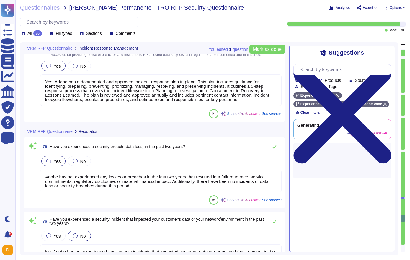
type textarea "Based on the nature of Adobe's Experience Cloud for Healthcare System, mobile d…"
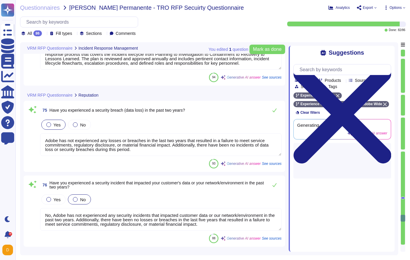
scroll to position [7492, 0]
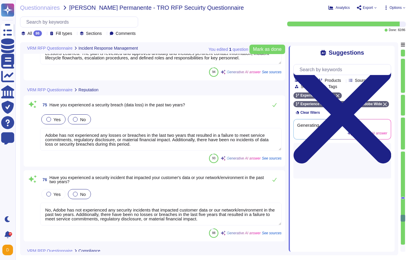
click at [78, 122] on label "No" at bounding box center [79, 119] width 13 height 5
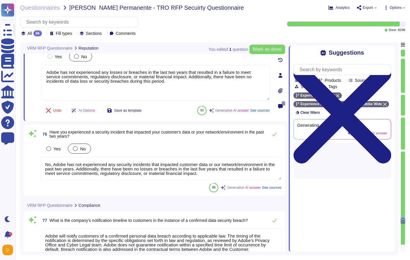
type textarea "All applicable security patches must be applied on all newly deployed or existi…"
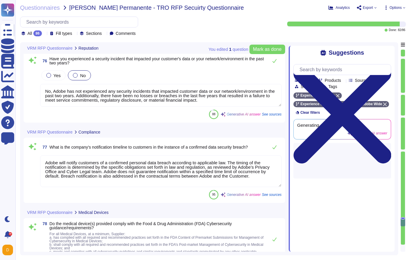
scroll to position [1, 0]
type textarea "Adobe has developed a base configuration based on the Center for Internet Secur…"
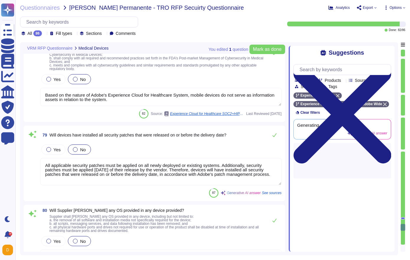
scroll to position [7807, 0]
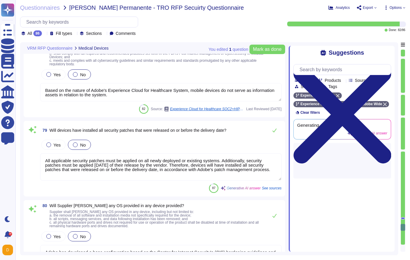
type textarea "Adobe is committed to ensuring that all products are running on current and sup…"
click at [57, 143] on span "Yes" at bounding box center [56, 144] width 7 height 5
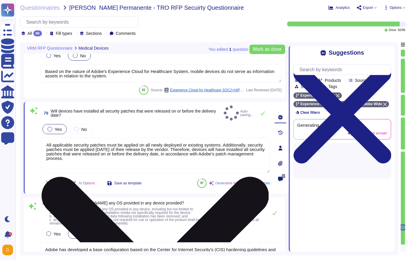
type textarea "Adobe is committed to ensuring that all products are running on current and sup…"
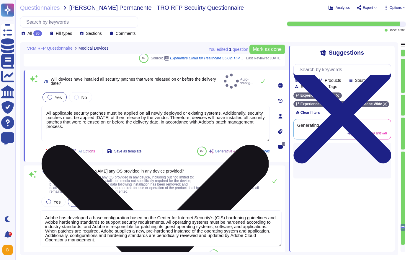
scroll to position [7862, 0]
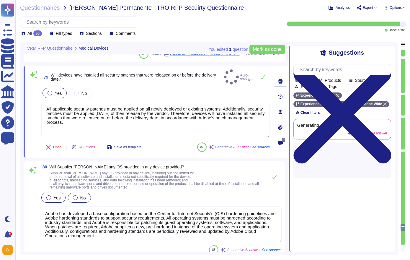
click at [58, 195] on span "Yes" at bounding box center [56, 197] width 7 height 5
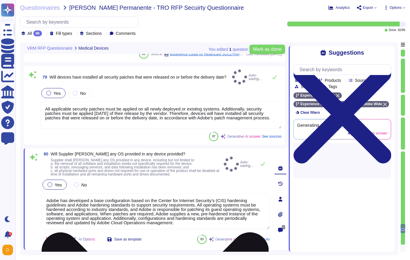
scroll to position [1, 0]
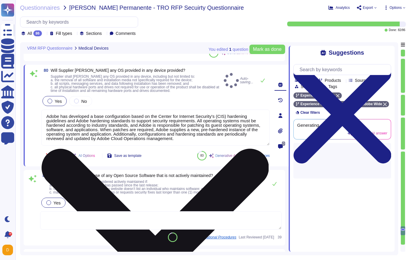
type textarea "Adobe uses a third party for handling credit card data and can provide PCI Comp…"
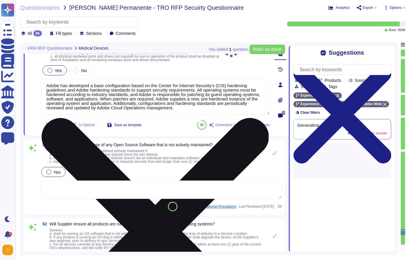
scroll to position [7977, 0]
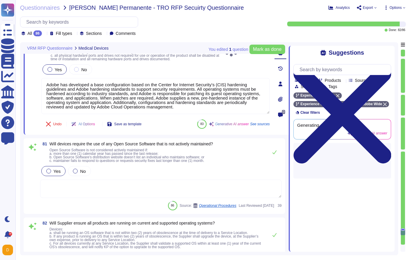
click at [85, 201] on div "86 Source: Operational Procedures Last Reviewed [DATE] 39" at bounding box center [161, 205] width 242 height 9
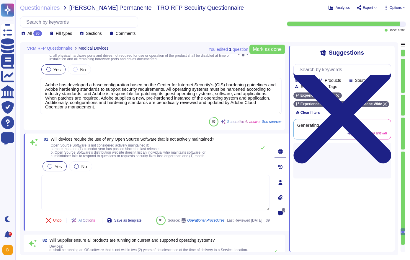
type textarea "Adobe uses a third party for handling credit card data and can provide PCI Comp…"
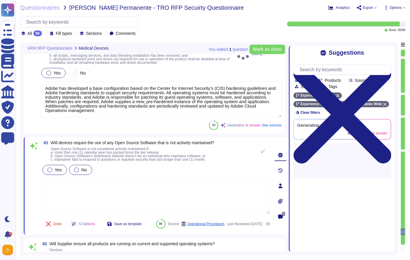
click at [77, 168] on div at bounding box center [76, 170] width 5 height 5
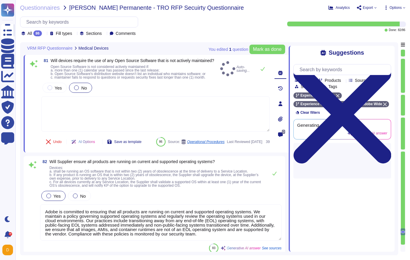
type textarea "Adobe uses a third party for handling of credit card data. We can provide PCI C…"
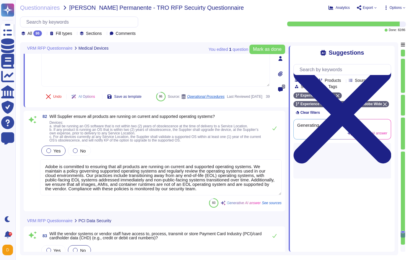
scroll to position [1, 0]
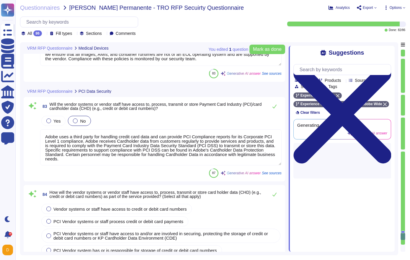
type textarea "Adobe can provide PCI Compliance reports for its Corporate PCI Level 1 complian…"
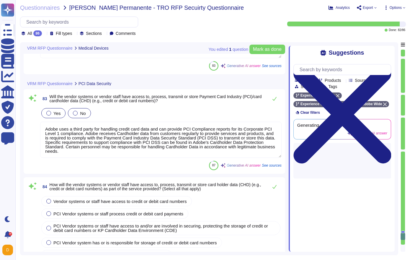
drag, startPoint x: 103, startPoint y: 170, endPoint x: 51, endPoint y: 130, distance: 66.6
click at [51, 130] on div "Yes No Adobe uses a third party for handling credit card data and can provide P…" at bounding box center [161, 132] width 242 height 51
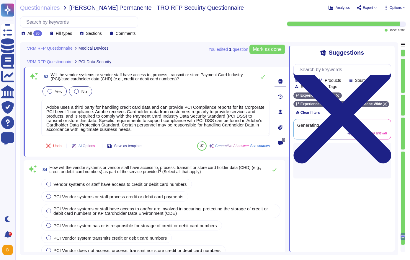
type textarea "Adobe Inc. receives Cardholder data from customers on a regular basis to provid…"
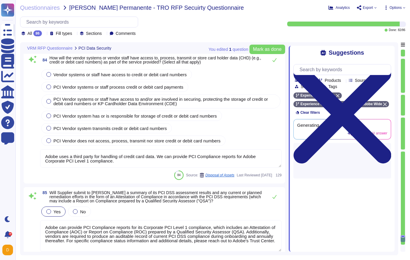
type textarea "Not in scope"
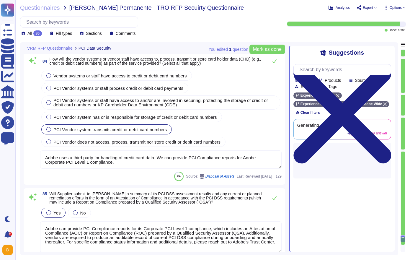
scroll to position [8321, 0]
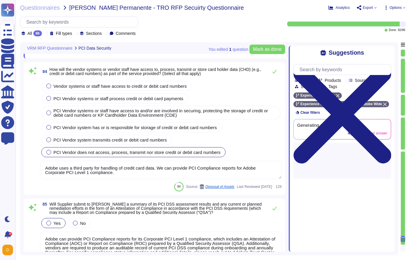
click at [46, 148] on div "PCI Vendor does not access, process, transmit nor store credit or debit card nu…" at bounding box center [133, 152] width 184 height 10
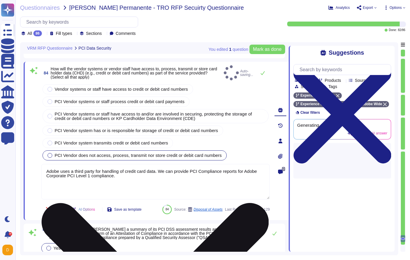
scroll to position [8297, 0]
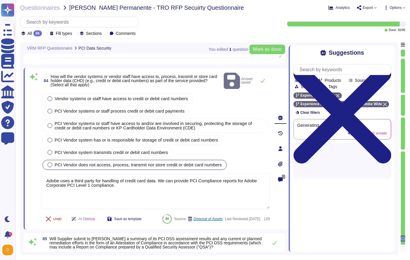
drag, startPoint x: 116, startPoint y: 181, endPoint x: 29, endPoint y: 164, distance: 88.2
click at [29, 164] on div "84 How will the vendor systems or vendor staff have access to, process, transmi…" at bounding box center [149, 149] width 242 height 155
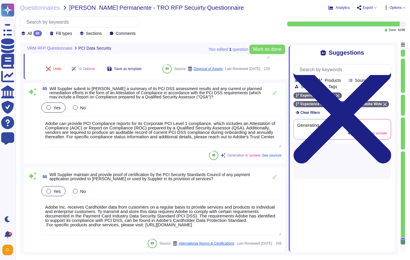
scroll to position [8451, 0]
type textarea "PCI is not in scope"
click at [396, 4] on div "Questionnaires [PERSON_NAME] Permanente - TRO RFP Secuirty Questionnaire Analyt…" at bounding box center [212, 130] width 395 height 260
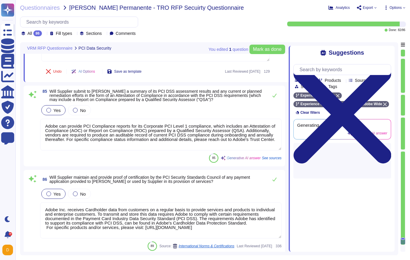
click at [396, 4] on div "Questionnaires [PERSON_NAME] Permanente - TRO RFP Secuirty Questionnaire Analyt…" at bounding box center [212, 130] width 395 height 260
click at [396, 7] on span "Options" at bounding box center [396, 8] width 12 height 4
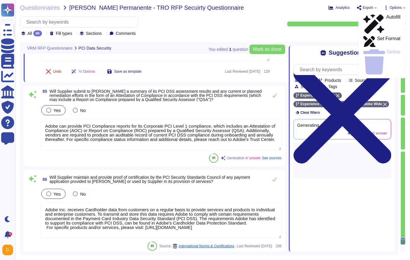
click at [373, 9] on span "Export" at bounding box center [367, 7] width 20 height 5
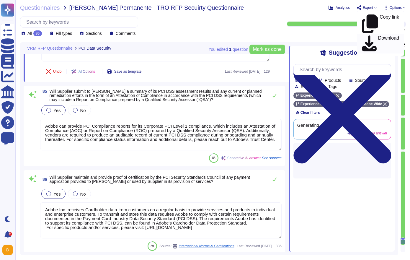
click at [379, 36] on p "Download" at bounding box center [389, 44] width 21 height 17
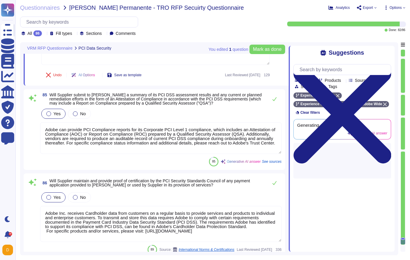
scroll to position [8420, 0]
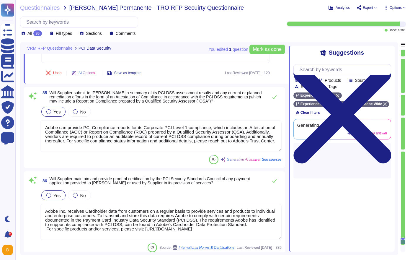
click at [365, 6] on span "Export" at bounding box center [368, 8] width 10 height 4
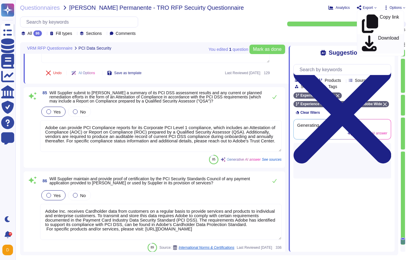
click at [363, 35] on icon at bounding box center [369, 43] width 15 height 16
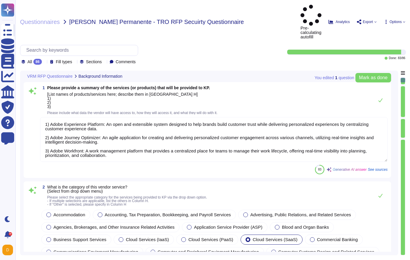
type textarea "1) Adobe Experience Platform: An open and extensible system designed to help br…"
type textarea "Adobe Inc."
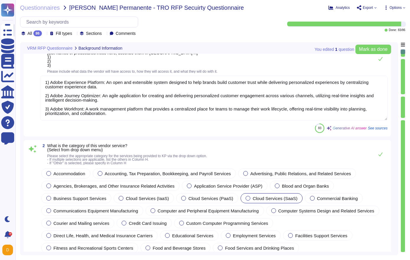
scroll to position [27, 0]
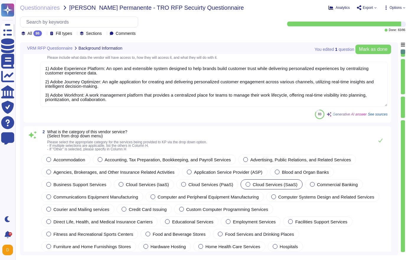
click at [403, 57] on div at bounding box center [403, 58] width 4 height 2
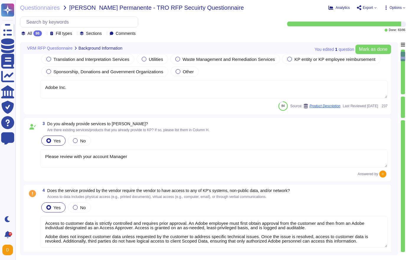
type textarea "Please review with your account Manager"
type textarea "Access to customer data is strictly controlled and requires prior approval. An …"
type textarea "Adobe's products and services' architecture diagrams, which include network dia…"
type textarea "Adobe services and products will have access to the following types of personal…"
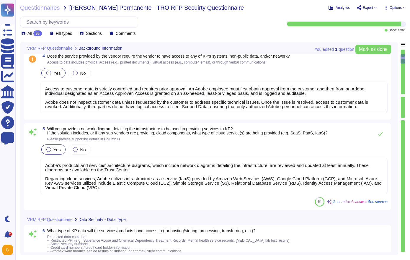
scroll to position [483, 0]
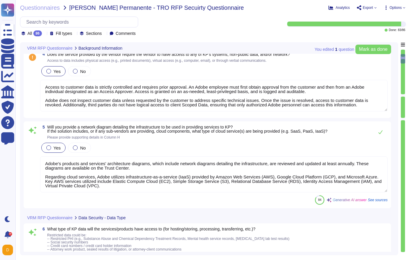
click at [36, 112] on span at bounding box center [32, 88] width 11 height 47
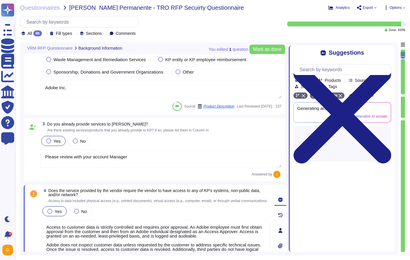
type textarea "Adobe's products and services' architecture diagrams, which include network dia…"
type textarea "Adobe services and products will have access to the following types of personal…"
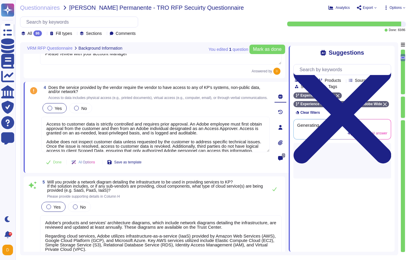
scroll to position [595, 0]
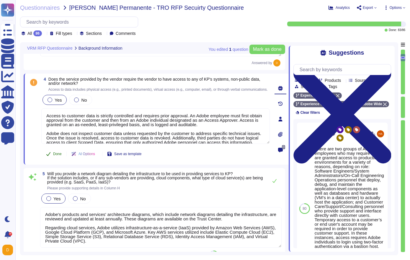
click at [54, 156] on span "Done" at bounding box center [57, 154] width 9 height 4
click at [404, 95] on div at bounding box center [403, 95] width 4 height 2
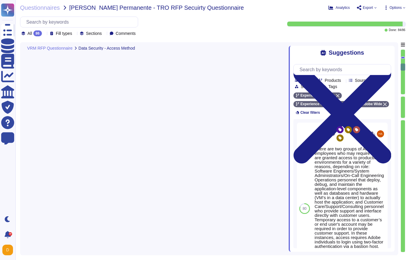
type textarea "The location of KP data being used by our company includes: - [GEOGRAPHIC_DATA]…"
type textarea "Data is processed and stored in the U.S. and other countries, including regions…"
type textarea "Data is physically stored in the [GEOGRAPHIC_DATA] (US-East and [GEOGRAPHIC_DAT…"
type textarea "User licensing and identity data are stored in the [GEOGRAPHIC_DATA] (US-East a…"
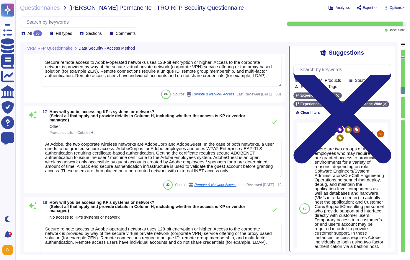
type textarea "Secure remote access to Adobe-operated networks uses 128-bit encryption or high…"
type textarea "At Adobe, the two corporate wireless networks are AdobeCorp and AdobeGuest. In …"
type textarea "Secure remote access to Adobe-operated networks uses 128-bit encryption or high…"
type textarea "Adobe utilizes the following technology assets to access data and/or systems: -…"
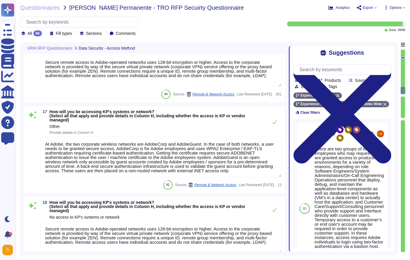
type textarea "Adobe utilizes the following technology assets to access data and/or systems: -…"
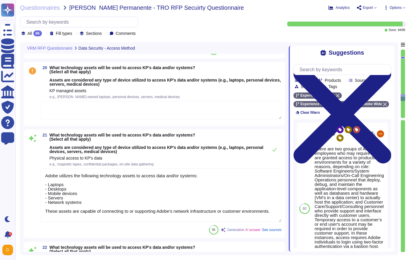
type textarea "Adobe had access controls in place to limit Adobe employee access to customer d…"
type textarea "Adobe has a follow the sun model for customer support in order to provide 24 x …"
type textarea "Yes, we may use sub-processors to help deliver products and services. The prima…"
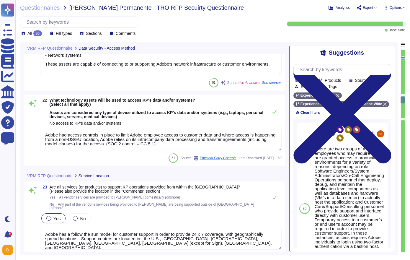
type textarea "Yes, Adobe has a documented third-party risk management program outlined in the…"
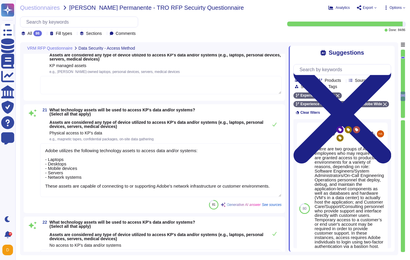
type textarea "Adobe utilizes the following technology assets to access data and/or systems: -…"
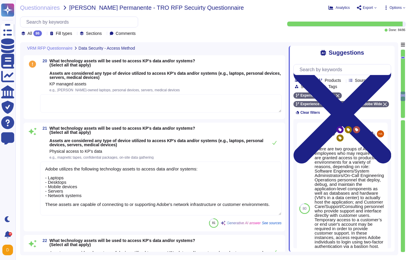
scroll to position [2040, 0]
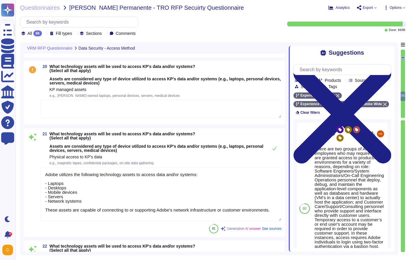
type textarea "Secure remote access to Adobe-operated networks uses 128-bit encryption or high…"
click at [57, 101] on textarea at bounding box center [161, 109] width 242 height 18
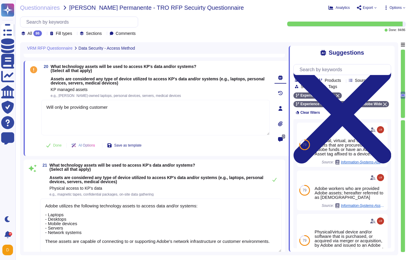
drag, startPoint x: 143, startPoint y: 109, endPoint x: 176, endPoint y: 95, distance: 36.1
click at [176, 95] on div "20 What technology assets will be used to access KP's data and/or systems? (Sel…" at bounding box center [149, 108] width 242 height 88
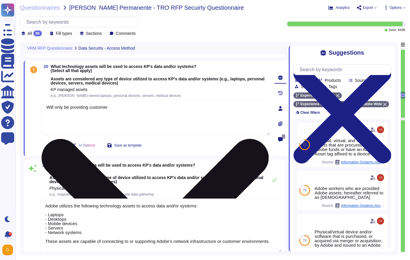
click at [171, 104] on textarea "Will only be providing customer" at bounding box center [155, 117] width 229 height 35
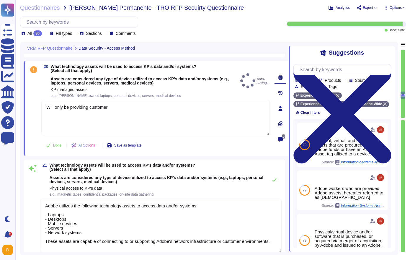
click at [178, 92] on span "What technology assets will be used to access KP's data and/or systems? (Select…" at bounding box center [144, 80] width 187 height 33
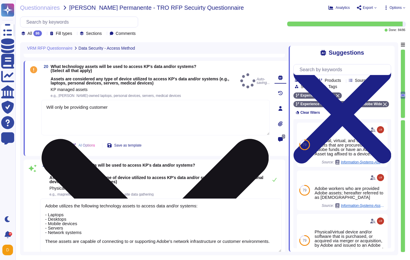
click at [165, 121] on textarea "Will only be providing customer" at bounding box center [155, 117] width 229 height 35
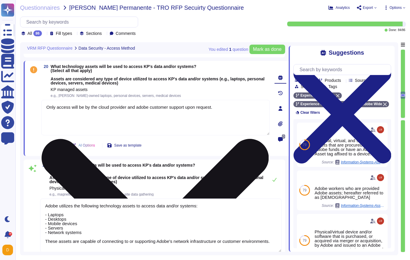
click at [158, 108] on textarea "Only access will be by the cloud provider and adobe customer support upon reque…" at bounding box center [155, 117] width 229 height 35
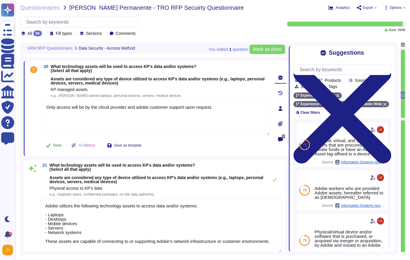
type textarea "Only access will be by the cloud provider and adobe customer support upon reque…"
click at [57, 149] on button "Done" at bounding box center [53, 145] width 25 height 12
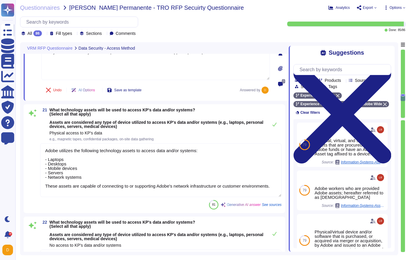
type textarea "Yes, we may use sub-processors to help deliver products and services. The prima…"
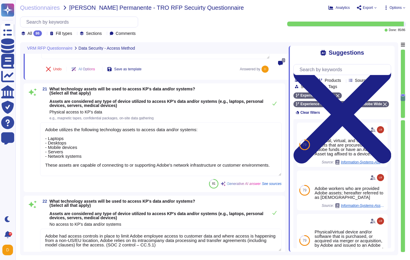
drag, startPoint x: 86, startPoint y: 171, endPoint x: 35, endPoint y: 126, distance: 67.8
click at [35, 126] on div "21 What technology assets will be used to access KP's data and/or systems? (Sel…" at bounding box center [154, 138] width 255 height 102
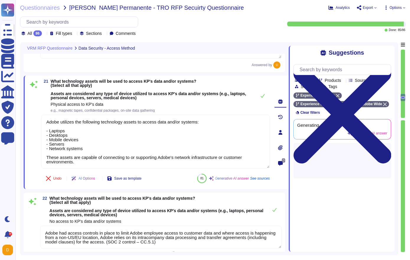
paste textarea "Only access will be by the cloud provider and adobe customer support upon reque…"
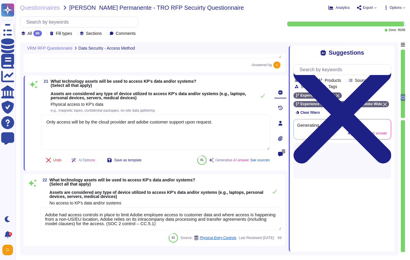
type textarea "Only access will be by the cloud provider and adobe customer support upon reque…"
click at [76, 220] on textarea "Adobe had access controls in place to limit Adobe employee access to customer d…" at bounding box center [161, 218] width 242 height 23
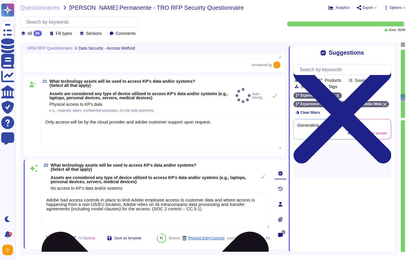
click at [76, 220] on textarea "Adobe had access controls in place to limit Adobe employee access to customer d…" at bounding box center [155, 210] width 229 height 35
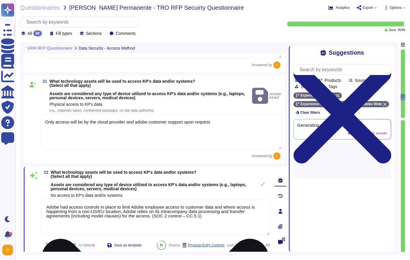
type textarea "Yes, we may use sub-processors to help deliver products and services. The prima…"
paste textarea "Only access will be by the cloud provider and adobe customer support upon reque…"
type textarea "Only access will be by the cloud provider and adobe customer support upon reque…"
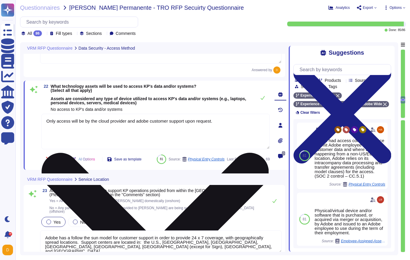
type textarea "Yes, Adobe has a documented third-party risk management program outlined in the…"
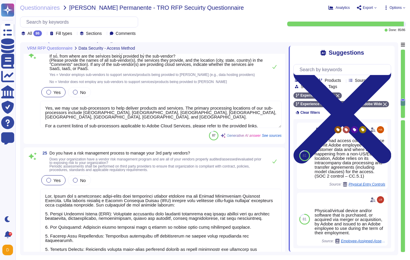
scroll to position [2513, 0]
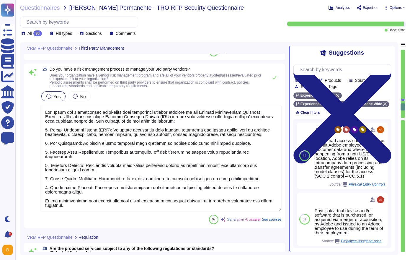
type textarea "The proposed services are subject to the Health Insurance Portability and Accou…"
type textarea "The proposed services are subject to the [PERSON_NAME] Act (SOX) compliance, sp…"
type textarea "The proposed services are subject to the Payment Card Industry Data Security St…"
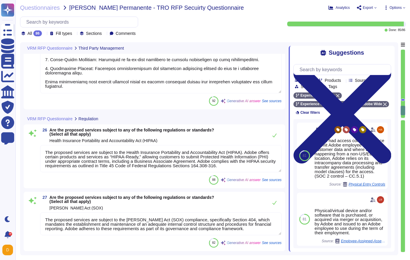
type textarea "Adobe complies with all applicable privacy and data security laws and regulatio…"
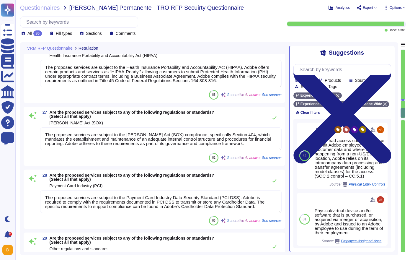
type textarea "Adobe has been annually evaluated by independent auditors against several certi…"
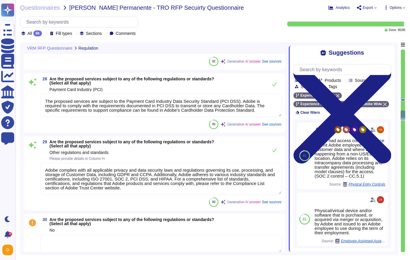
type textarea "An independent audit has been conducted for Adobe's services, specifically thro…"
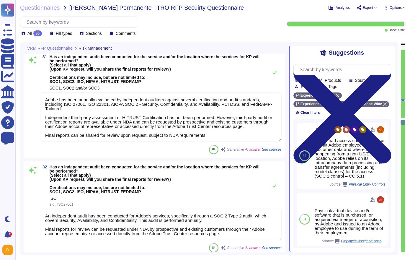
type textarea "An independent audit has been conducted for Adobe's services, specifically thro…"
type textarea "Adobe has been annually evaluated by independent auditors against several certi…"
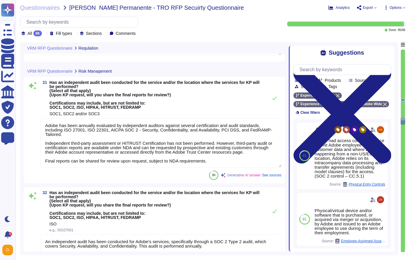
type textarea "The proposed services are subject to the Payment Card Industry Data Security St…"
type textarea "Adobe complies with all applicable privacy and data security laws and regulatio…"
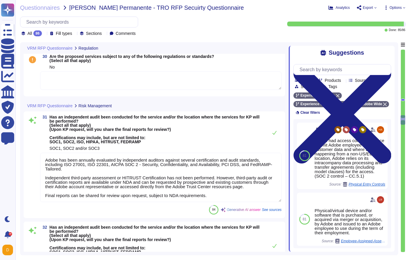
scroll to position [2960, 0]
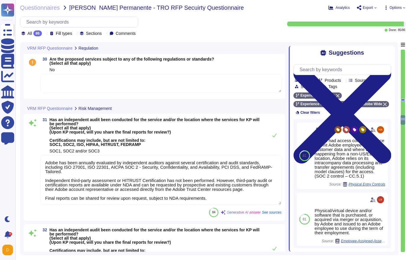
click at [87, 86] on textarea at bounding box center [161, 83] width 242 height 18
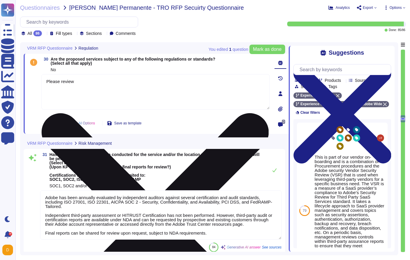
click at [85, 95] on textarea "Please review" at bounding box center [155, 91] width 229 height 35
paste textarea "[URL][DOMAIN_NAME]"
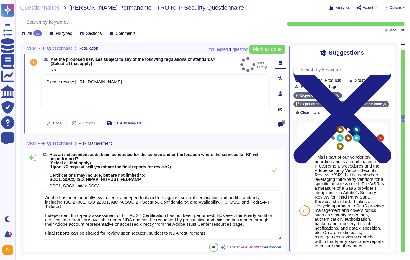
type textarea "Please review [URL][DOMAIN_NAME]"
click at [58, 126] on button "Done" at bounding box center [53, 123] width 25 height 12
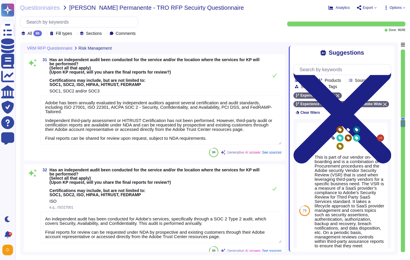
type textarea "Adobe has been annually evaluated by independent auditors against several certi…"
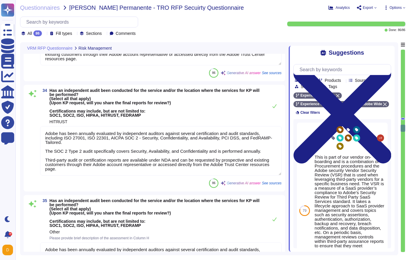
type textarea "Adobe has been annually evaluated by independent auditors against several certi…"
type textarea "Yes, risk assessments are performed annually to determine compliance with polic…"
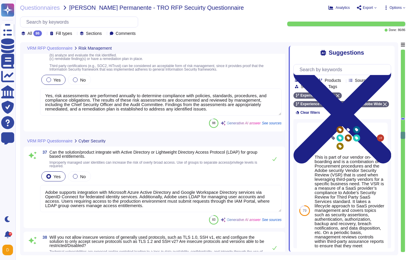
type textarea "Adobe supports integration with Microsoft Azure Active Directory and Google Wor…"
type textarea "Adobe products enforce the use of secure protocols by requiring TLS 1.2 as the …"
type textarea "KP data will be stored in a KP-dedicated database, as customer data is logicall…"
type textarea "Adobe implements strong tenant isolation security and control capabilities with…"
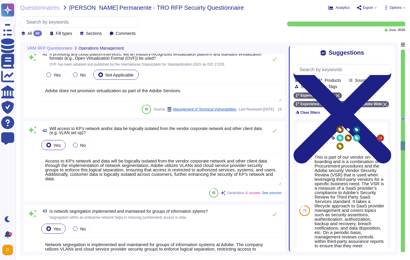
type textarea "Adobe does not provision virtualization as part of the Adobe Services."
type textarea "Access to KP's network and data will be logically isolated from the vendor corp…"
type textarea "Network segregation is implemented and maintained for groups of information sys…"
type textarea "Firewalls are implemented to manage network traffic and ensure that all inbound…"
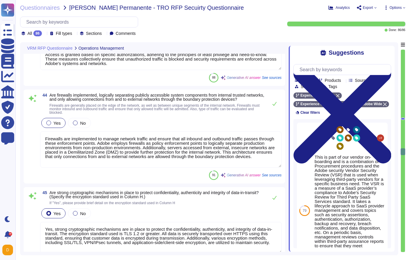
type textarea "Yes, strong cryptographic mechanisms are in place to protect the confidentialit…"
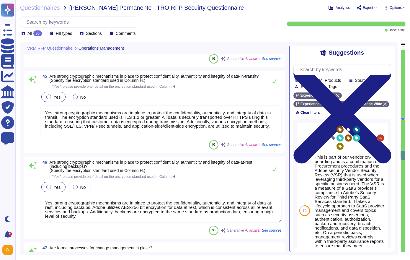
type textarea "Yes, formal processes for change management are in place at Adobe. The change m…"
type textarea "Yes, Adobe has a documented and implemented patch management process governed b…"
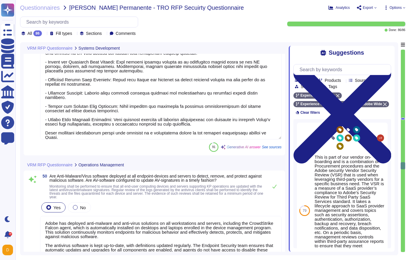
type textarea "Adobe has deployed anti-malware and anti-virus solutions on all workstations an…"
type textarea "Adobe does not rely on one specific data loss protection (DLP) tool but instead…"
type textarea "Yes, vulnerability assessments and scans are performed periodically. Adobe cond…"
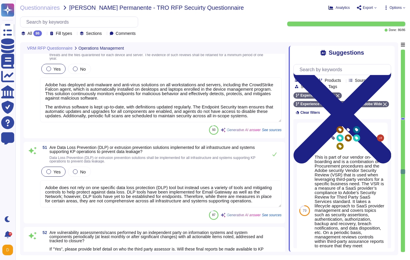
type textarea "Yes, penetration tests are performed annually by approved third-party security …"
type textarea "Yes, Adobe has established and maintains a Data Backup and Restore Standard tha…"
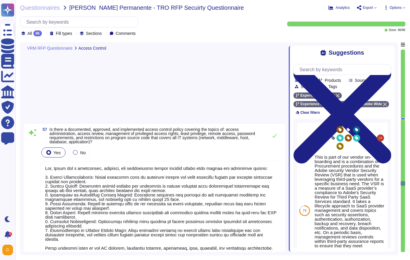
type textarea "Yes, Adobe has a documented, approved, and implemented access control policy th…"
type textarea "Yes, multi-factor authentication (MFA) is implemented for remote access to Adob…"
type textarea "There are two groups of Adobe employees who may require and are granted access …"
type textarea "Yes, Adobe utilizes a follow the sun model for customer support, which involves…"
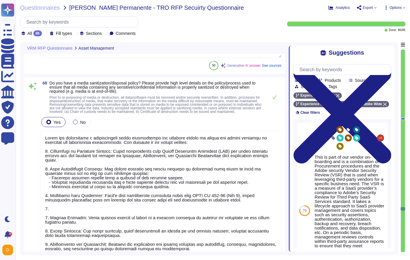
type textarea "Yes, Adobe has established an asset management process that supports the lifecy…"
type textarea "Adobe has established a comprehensive media sanitization and disposal policy to…"
type textarea "Yes, Adobe has a documented Business Continuity Plan (BCP) that is periodically…"
type textarea "Yes, Adobe has a documented Disaster Recovery Plan (DRP) that is applicable to …"
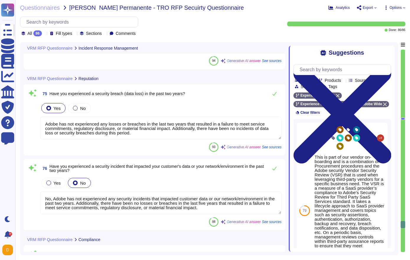
type textarea "Adobe has not experienced any losses or breaches in the last two years that res…"
type textarea "No, Adobe has not experienced any security incidents that impacted customer dat…"
type textarea "Adobe will notify customers of a confirmed personal data breach according to ap…"
type textarea "Based on the nature of Adobe's Experience Cloud for Healthcare System, mobile d…"
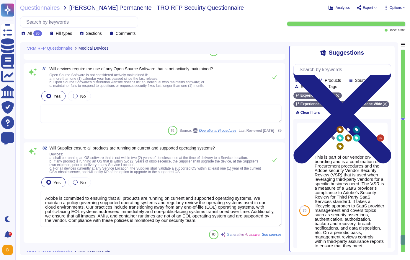
type textarea "All applicable security patches must be applied on all newly deployed or existi…"
type textarea "Adobe has developed a base configuration based on the Center for Internet Secur…"
type textarea "Adobe is committed to ensuring that all products are running on current and sup…"
type textarea "Adobe uses a third party for handling credit card data and can provide PCI Comp…"
type textarea "Adobe uses a third party for handling of credit card data. We can provide PCI C…"
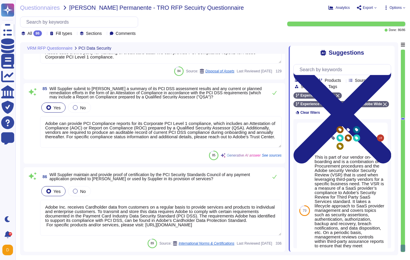
type textarea "Adobe can provide PCI Compliance reports for its Corporate PCI Level 1 complian…"
type textarea "Adobe Inc. receives Cardholder data from customers on a regular basis to provid…"
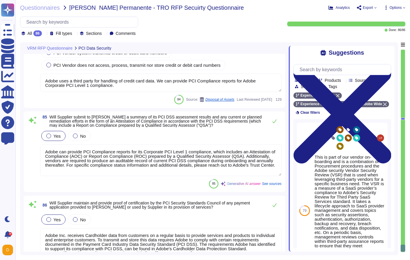
scroll to position [8482, 0]
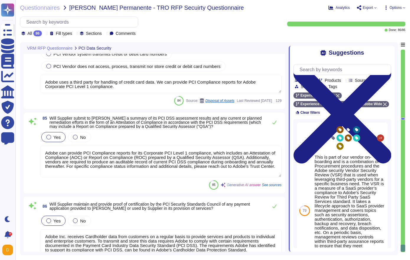
drag, startPoint x: 119, startPoint y: 176, endPoint x: 25, endPoint y: 143, distance: 99.8
click at [25, 143] on div "85 Will Supplier submit to Kaiser a summary of its PCI DSS assessment results a…" at bounding box center [155, 153] width 262 height 81
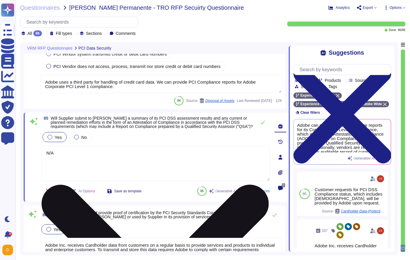
scroll to position [8524, 0]
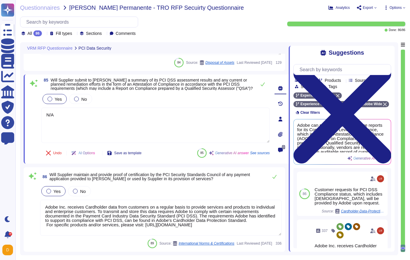
type textarea "N/A"
click at [73, 227] on textarea "Adobe Inc. receives Cardholder data from customers on a regular basis to provid…" at bounding box center [161, 218] width 242 height 36
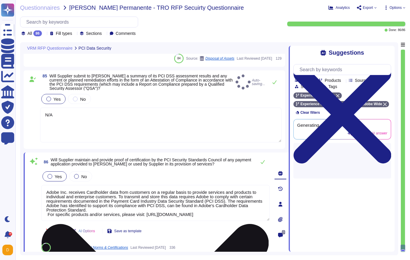
click at [73, 227] on div "86 Will Supplier maintain and provide proof of certification by the PCI Securit…" at bounding box center [149, 204] width 242 height 96
click at [73, 221] on textarea "Adobe Inc. receives Cardholder data from customers on a regular basis to provid…" at bounding box center [155, 203] width 229 height 36
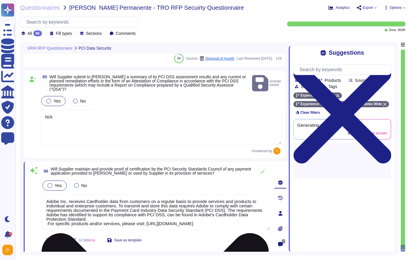
click at [76, 225] on textarea "Adobe Inc. receives Cardholder data from customers on a regular basis to provid…" at bounding box center [155, 212] width 229 height 36
click at [78, 225] on textarea "Adobe Inc. receives Cardholder data from customers on a regular basis to provid…" at bounding box center [155, 212] width 229 height 36
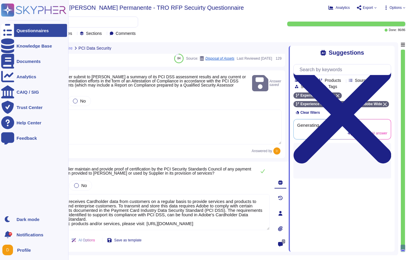
drag, startPoint x: 82, startPoint y: 225, endPoint x: 14, endPoint y: 164, distance: 91.9
click at [14, 165] on div "Questionnaires Knowledge Base Documents Analytics CAIQ / SIG Trust Center Help …" at bounding box center [205, 130] width 410 height 260
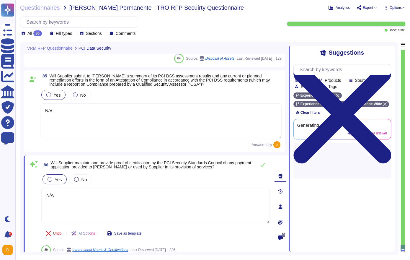
type textarea "N/A"
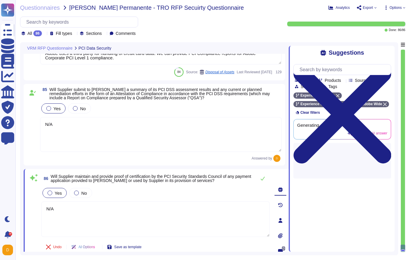
click at [78, 180] on div "86 Will Supplier maintain and provide proof of certification by the PCI Securit…" at bounding box center [149, 221] width 242 height 96
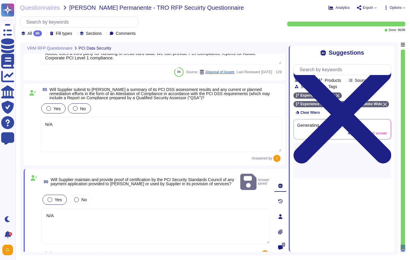
click at [74, 107] on div at bounding box center [75, 108] width 5 height 5
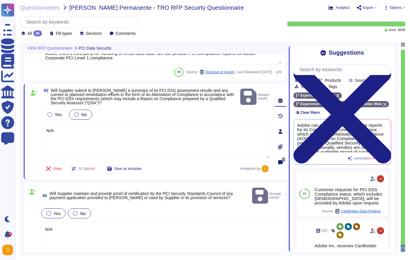
click at [80, 211] on label "No" at bounding box center [79, 213] width 13 height 5
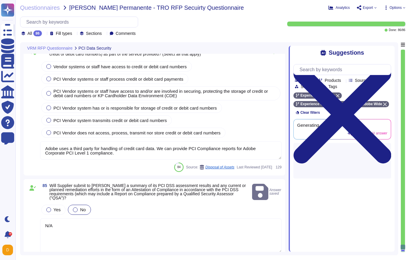
scroll to position [8384, 0]
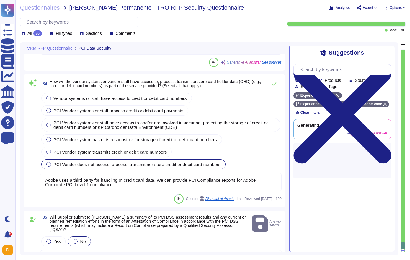
click at [47, 164] on div at bounding box center [48, 164] width 5 height 5
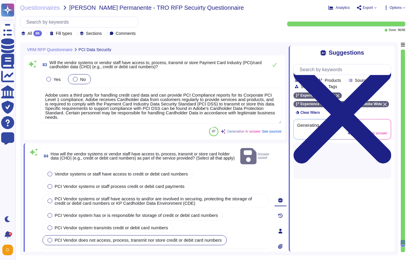
type textarea "Adobe is committed to ensuring that all products are running on current and sup…"
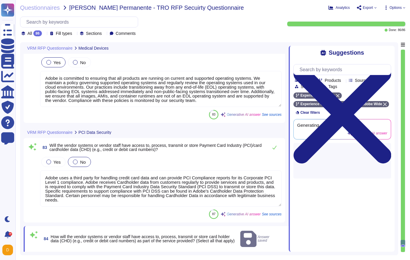
type textarea "Adobe has developed a base configuration based on the Center for Internet Secur…"
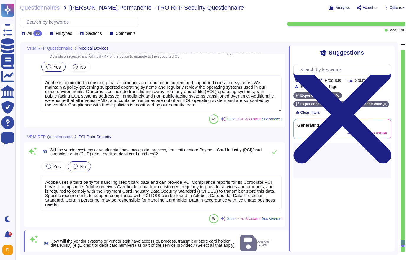
drag, startPoint x: 103, startPoint y: 213, endPoint x: 40, endPoint y: 176, distance: 73.0
click at [40, 176] on div "Yes No Adobe uses a third party for handling credit card data and can provide P…" at bounding box center [161, 185] width 242 height 51
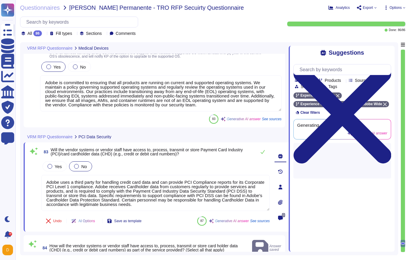
type textarea "N/A"
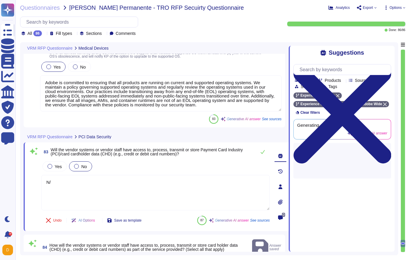
type textarea "N/A"
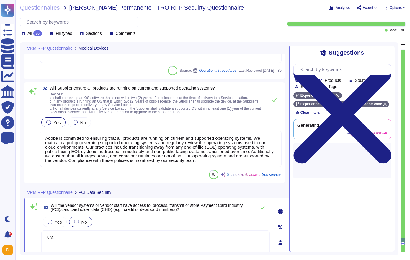
scroll to position [8145, 0]
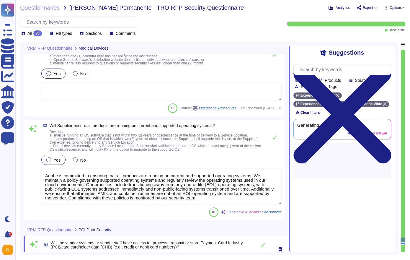
type textarea "All applicable security patches must be applied on all newly deployed or existi…"
type textarea "N/A"
click at [80, 162] on label "No" at bounding box center [79, 160] width 13 height 5
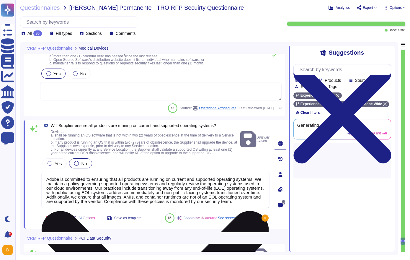
click at [93, 196] on textarea "Adobe is committed to ensuring that all products are running on current and sup…" at bounding box center [155, 190] width 229 height 36
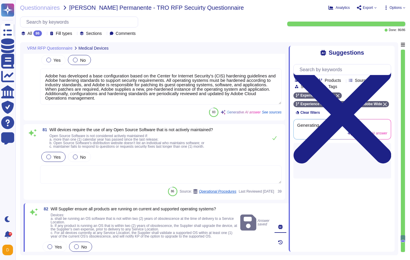
scroll to position [8032, 0]
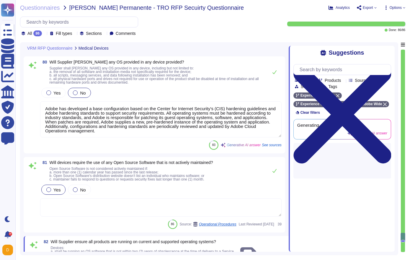
type textarea "Based on the nature of Adobe's Experience Cloud for Healthcare System, mobile d…"
click at [79, 183] on div "81 Will devices require the use of any Open Source Software that is not activel…" at bounding box center [154, 194] width 255 height 69
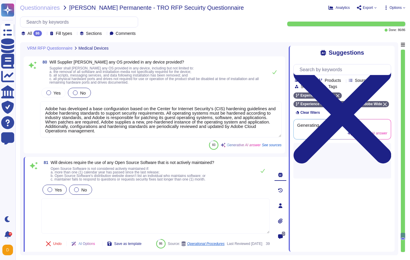
click at [79, 187] on label "No" at bounding box center [80, 189] width 13 height 5
click at [80, 195] on div "Yes No" at bounding box center [155, 190] width 229 height 12
click at [81, 213] on textarea at bounding box center [155, 215] width 229 height 35
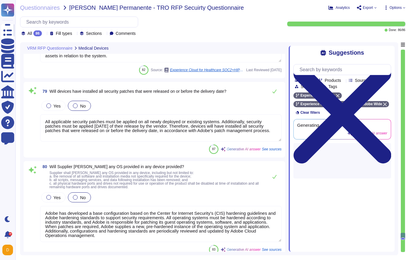
type textarea "no"
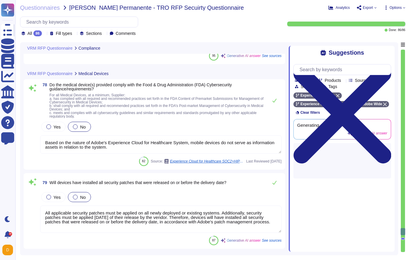
type textarea "Adobe will notify customers of a confirmed personal data breach according to ap…"
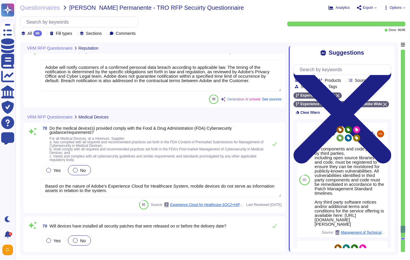
type textarea "Adobe has not experienced any losses or breaches in the last two years that res…"
type textarea "No, Adobe has not experienced any security incidents that impacted customer dat…"
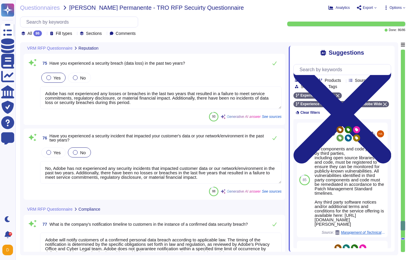
type textarea "Yes, Adobe has a documented and approved incident response plan in place. This …"
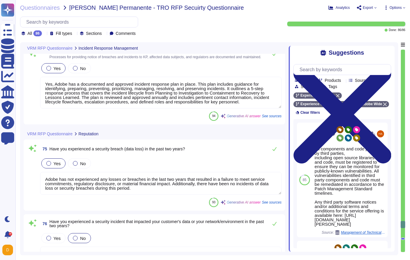
scroll to position [7548, 0]
click at [82, 167] on div "No" at bounding box center [79, 163] width 23 height 10
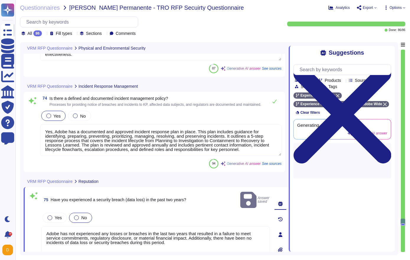
type textarea "Yes, Adobe has a documented, approved, and communicated Physical Security Polic…"
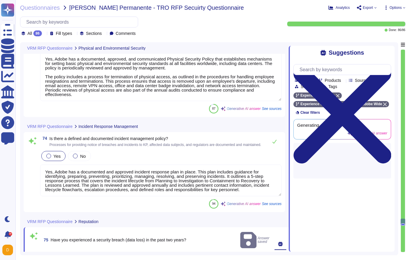
scroll to position [7457, 0]
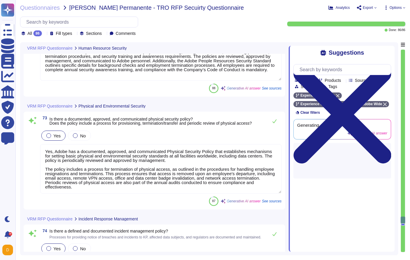
type textarea "Yes, Adobe has documented Human Resources policies and standards that provide g…"
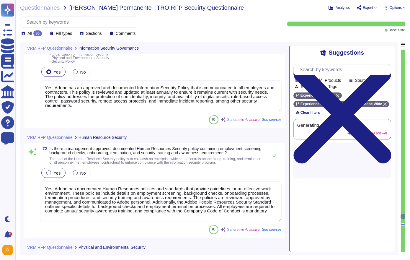
type textarea "Yes, Adobe has an approved and documented Information Security Policy that is c…"
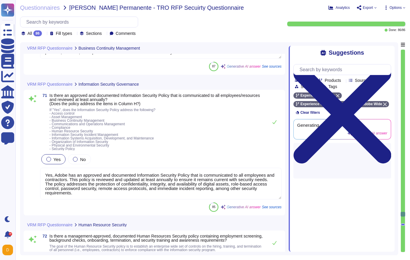
type textarea "Yes, Adobe has a documented Business Continuity Plan (BCP) that is periodically…"
type textarea "Yes, Adobe has a documented Disaster Recovery Plan (DRP) that is applicable to …"
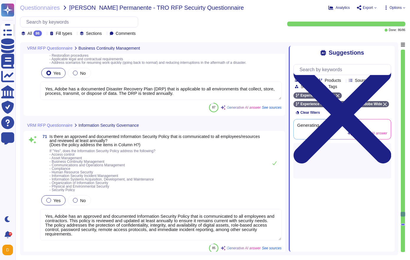
scroll to position [7108, 0]
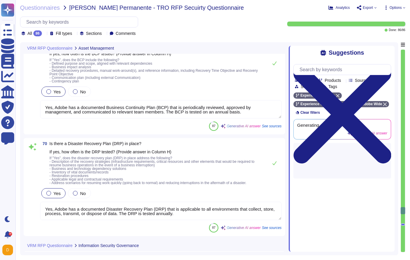
type textarea "Adobe has established a comprehensive media sanitization and disposal policy to…"
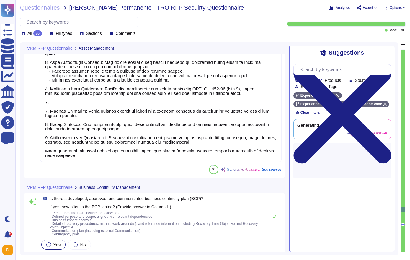
type textarea "Yes, Adobe has established an asset management process that supports the lifecy…"
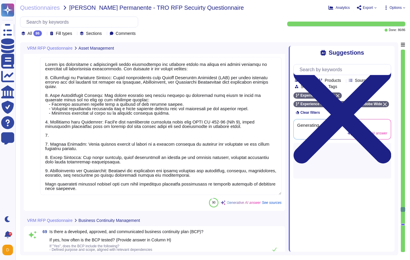
scroll to position [6807, 0]
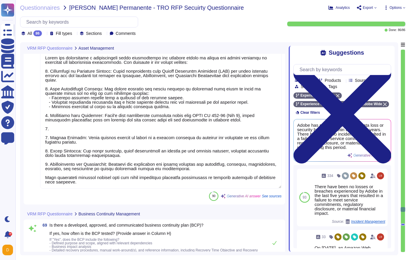
drag, startPoint x: 83, startPoint y: 196, endPoint x: 42, endPoint y: 193, distance: 41.7
click at [42, 189] on textarea at bounding box center [161, 120] width 242 height 138
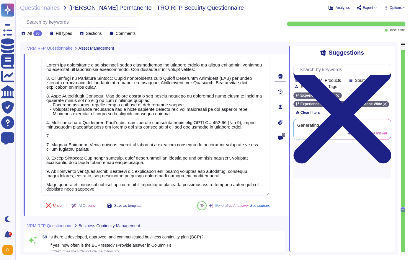
click at [101, 201] on div "68 Do you have a media sanitization/disposal policy? Please provide high level …" at bounding box center [149, 107] width 242 height 212
drag, startPoint x: 105, startPoint y: 194, endPoint x: 26, endPoint y: 188, distance: 79.2
click at [26, 188] on div "68 Do you have a media sanitization/disposal policy? Please provide high level …" at bounding box center [156, 106] width 265 height 219
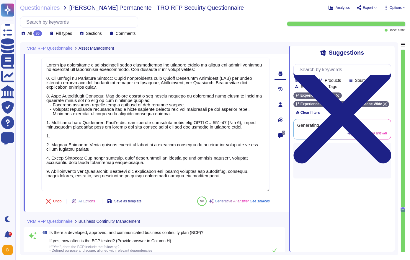
type textarea "Adobe has established a comprehensive media sanitization and disposal policy to…"
click at [393, 6] on span "Options" at bounding box center [396, 8] width 12 height 4
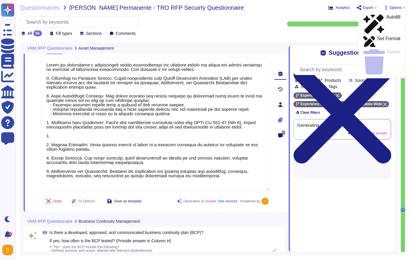
click at [367, 7] on span "Export" at bounding box center [368, 8] width 10 height 4
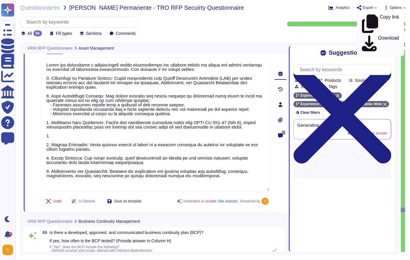
click at [379, 36] on p "Download" at bounding box center [389, 44] width 21 height 17
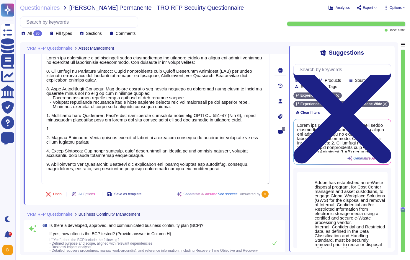
click at [364, 7] on span "Export" at bounding box center [368, 8] width 10 height 4
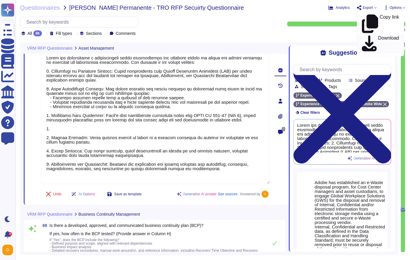
click at [379, 36] on p "Download" at bounding box center [389, 44] width 21 height 17
